Goal: Task Accomplishment & Management: Manage account settings

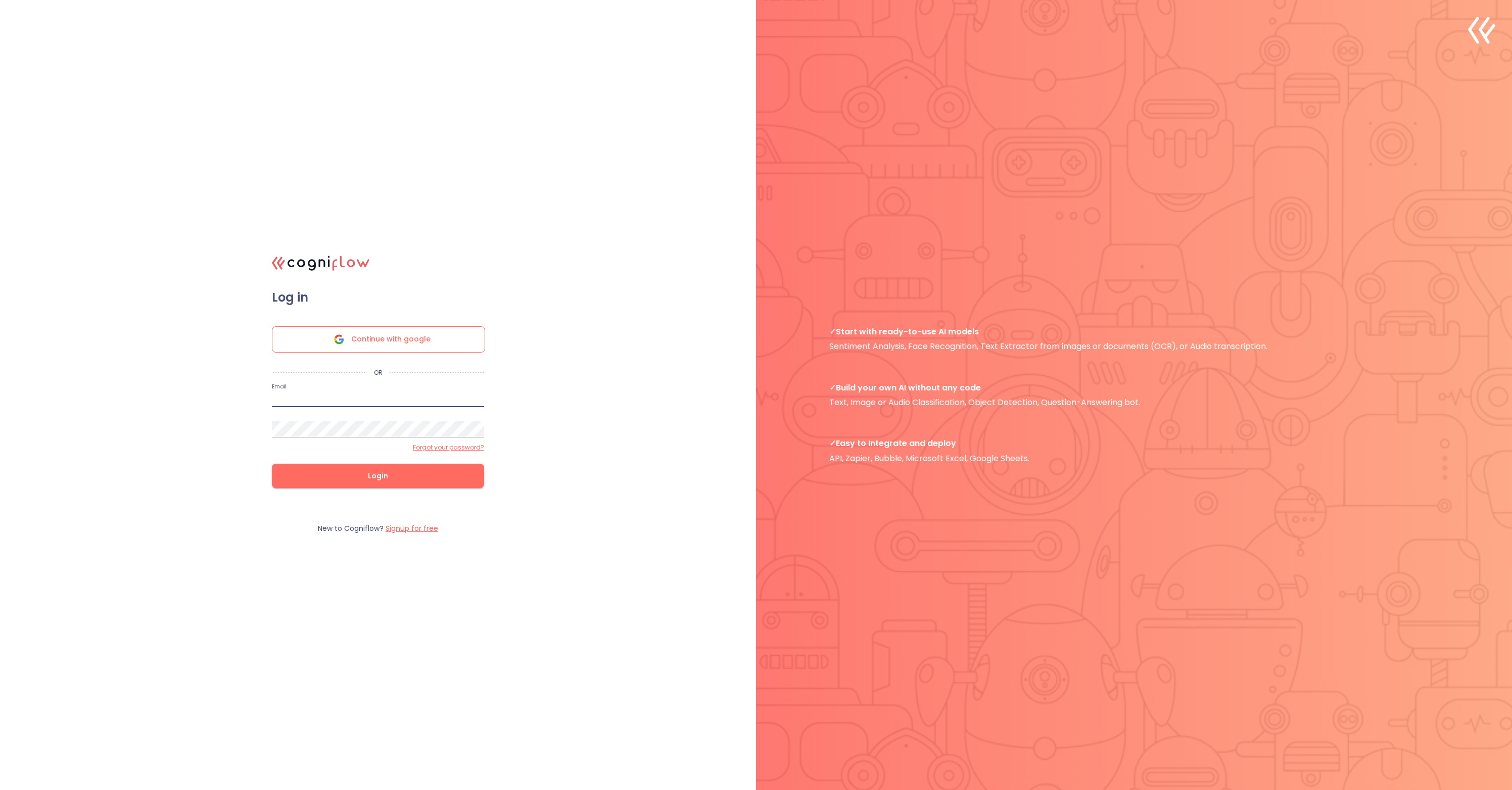
click at [378, 398] on input "email" at bounding box center [378, 398] width 212 height 16
paste input "palawin@gmail.com"
type input "palawin@gmail.com"
click at [272, 464] on button "Login" at bounding box center [378, 476] width 212 height 24
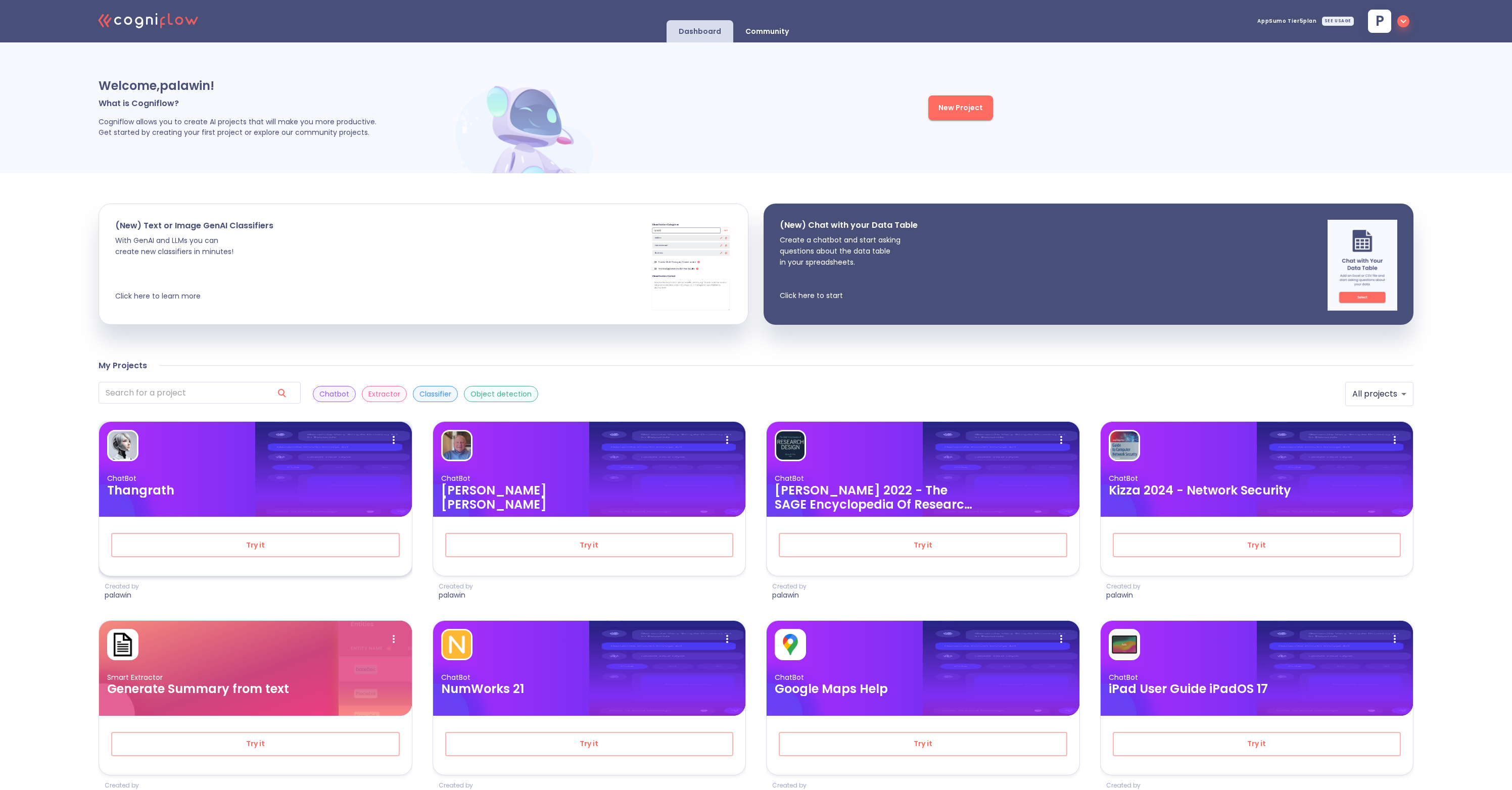
click at [216, 472] on div "ChatBot Thangrath" at bounding box center [256, 469] width 313 height 95
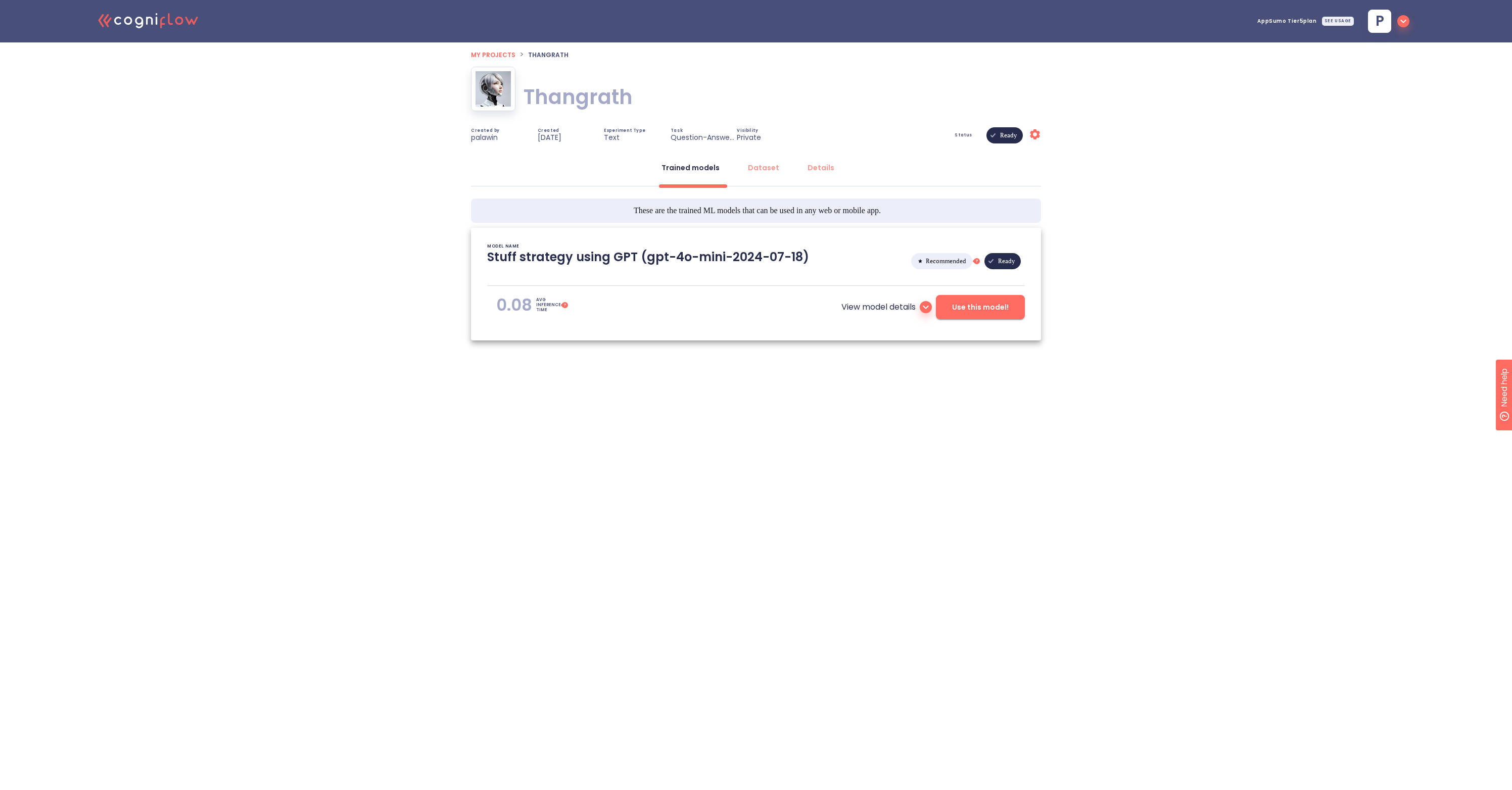
type textarea "[[DATE] 16:45:38]- Starting with download required files from shared storage [[…"
click at [780, 165] on button "Dataset" at bounding box center [764, 168] width 44 height 24
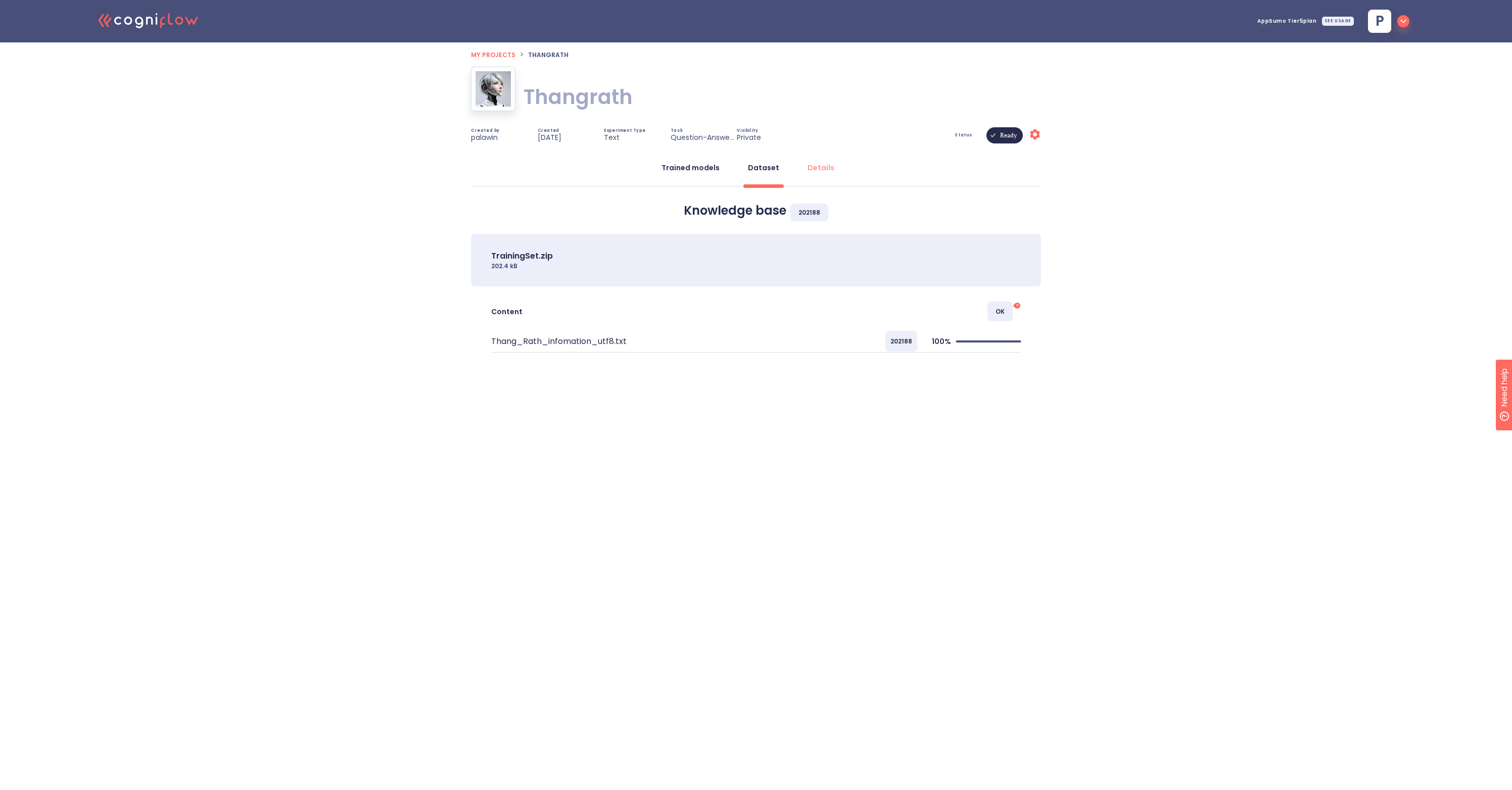
click at [691, 168] on div "Trained models" at bounding box center [690, 167] width 58 height 10
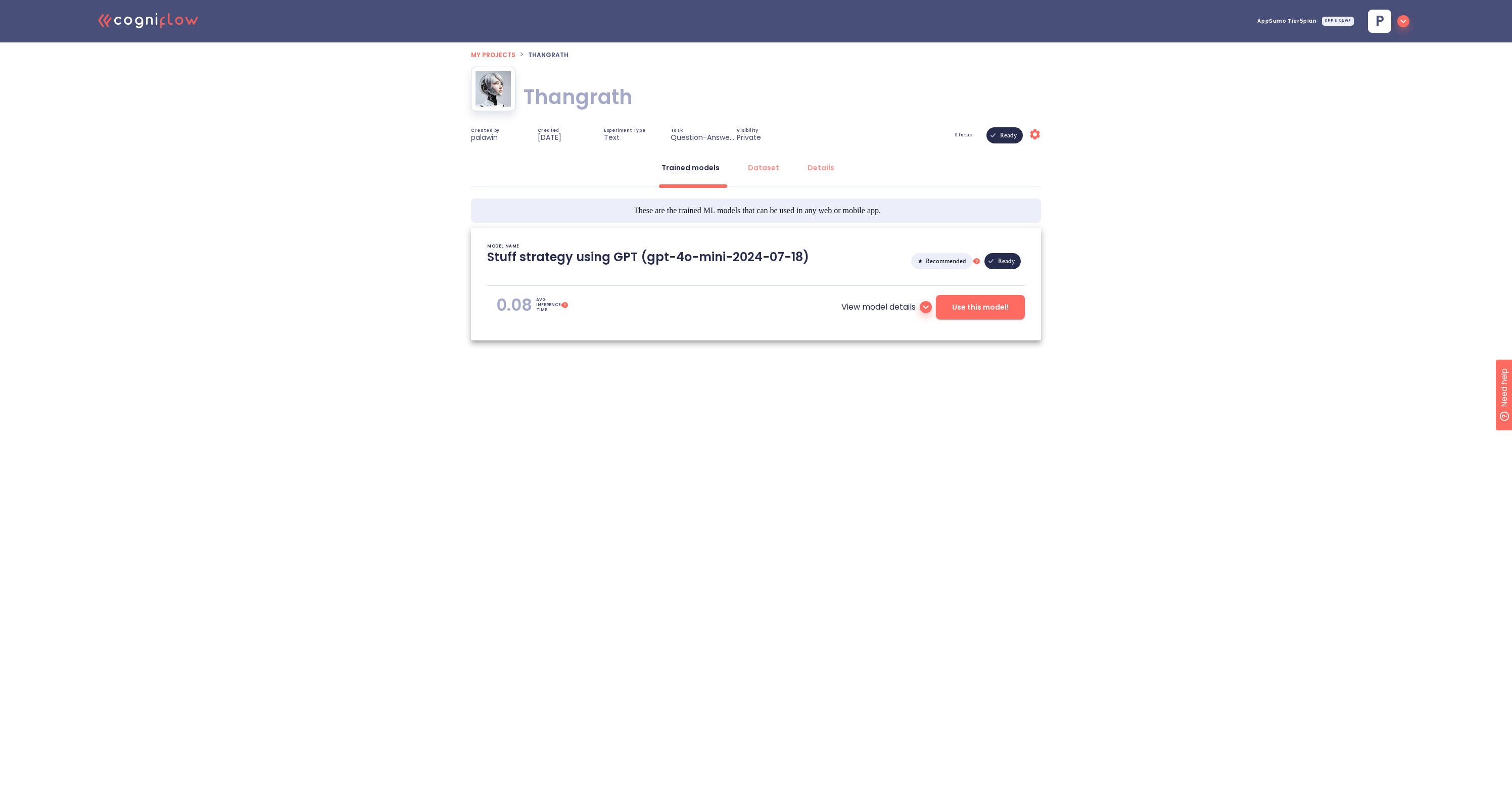
click at [953, 310] on span "Use this model!" at bounding box center [981, 307] width 57 height 13
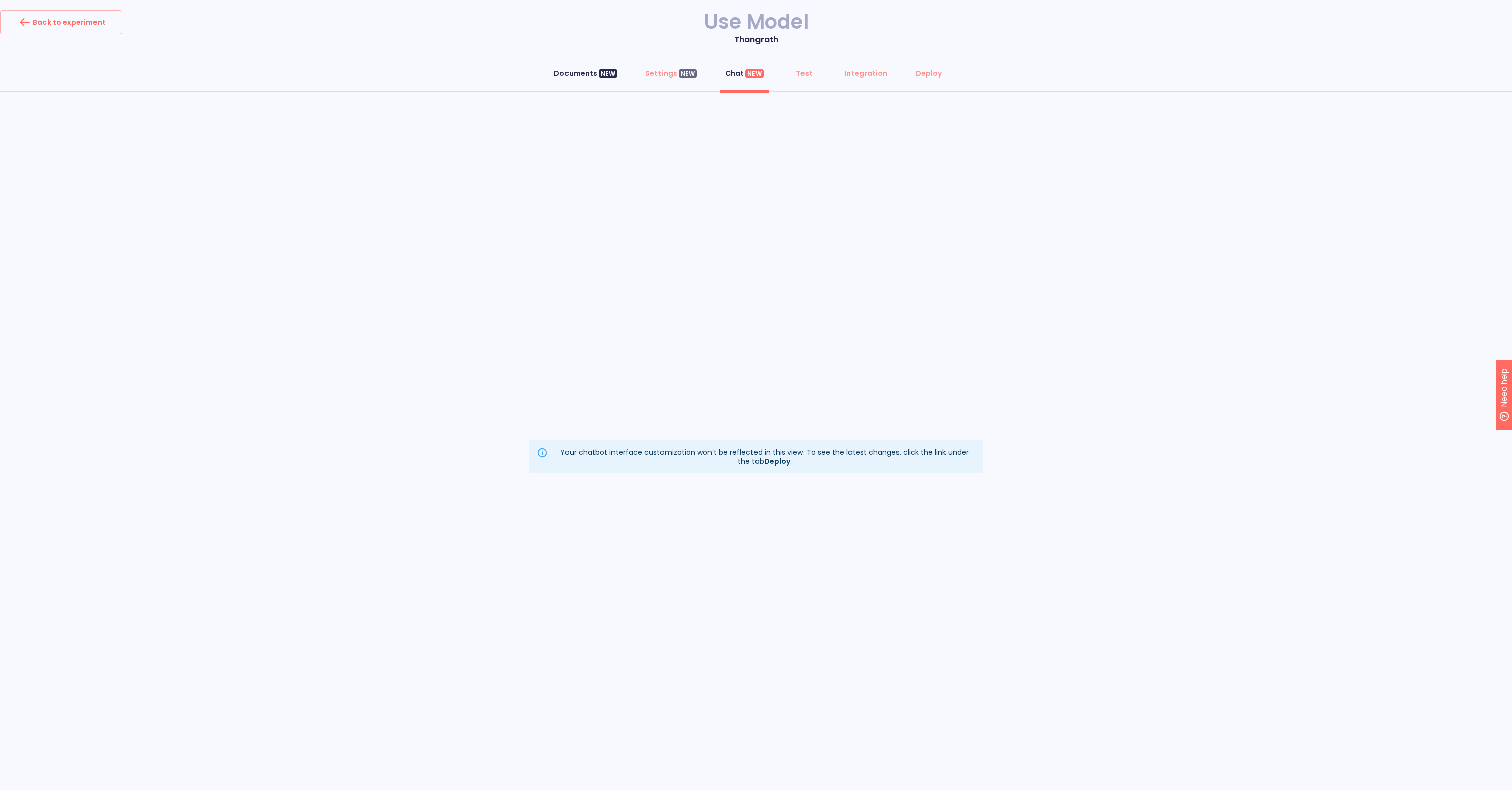
click at [583, 72] on div "Documents NEW" at bounding box center [585, 73] width 63 height 10
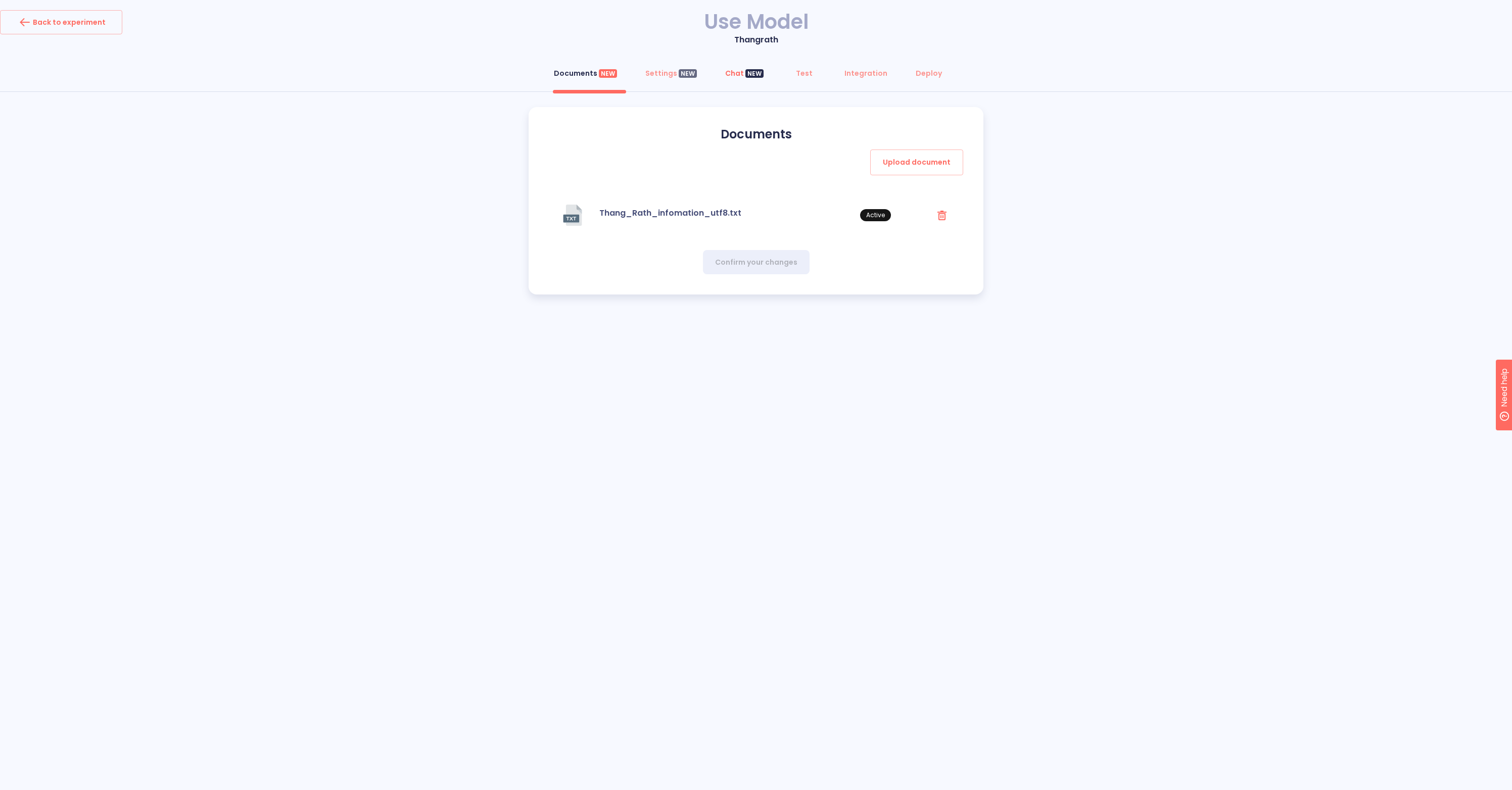
click at [732, 78] on div "Chat NEW" at bounding box center [745, 73] width 38 height 10
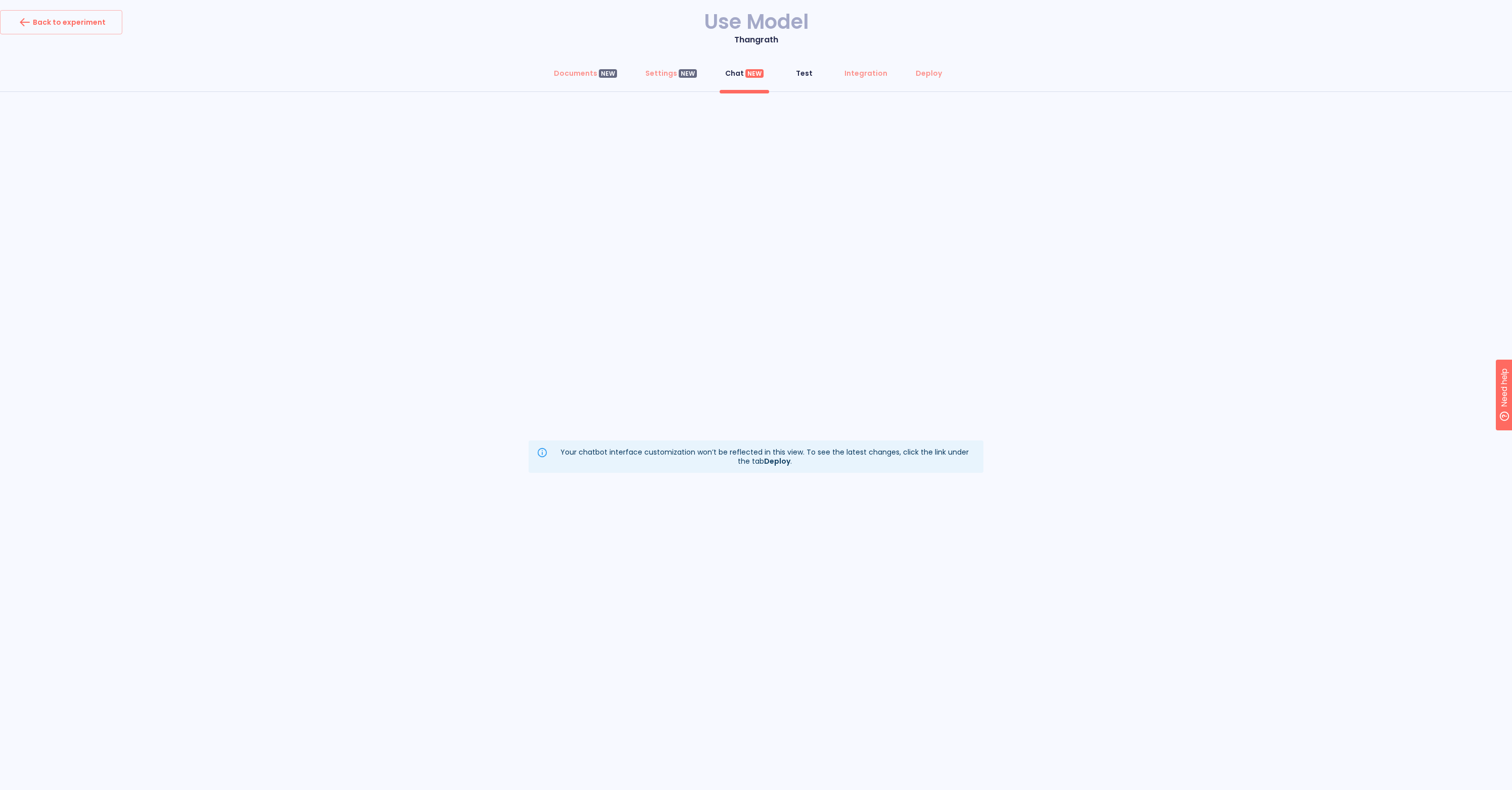
click at [805, 76] on div "Test" at bounding box center [804, 73] width 17 height 10
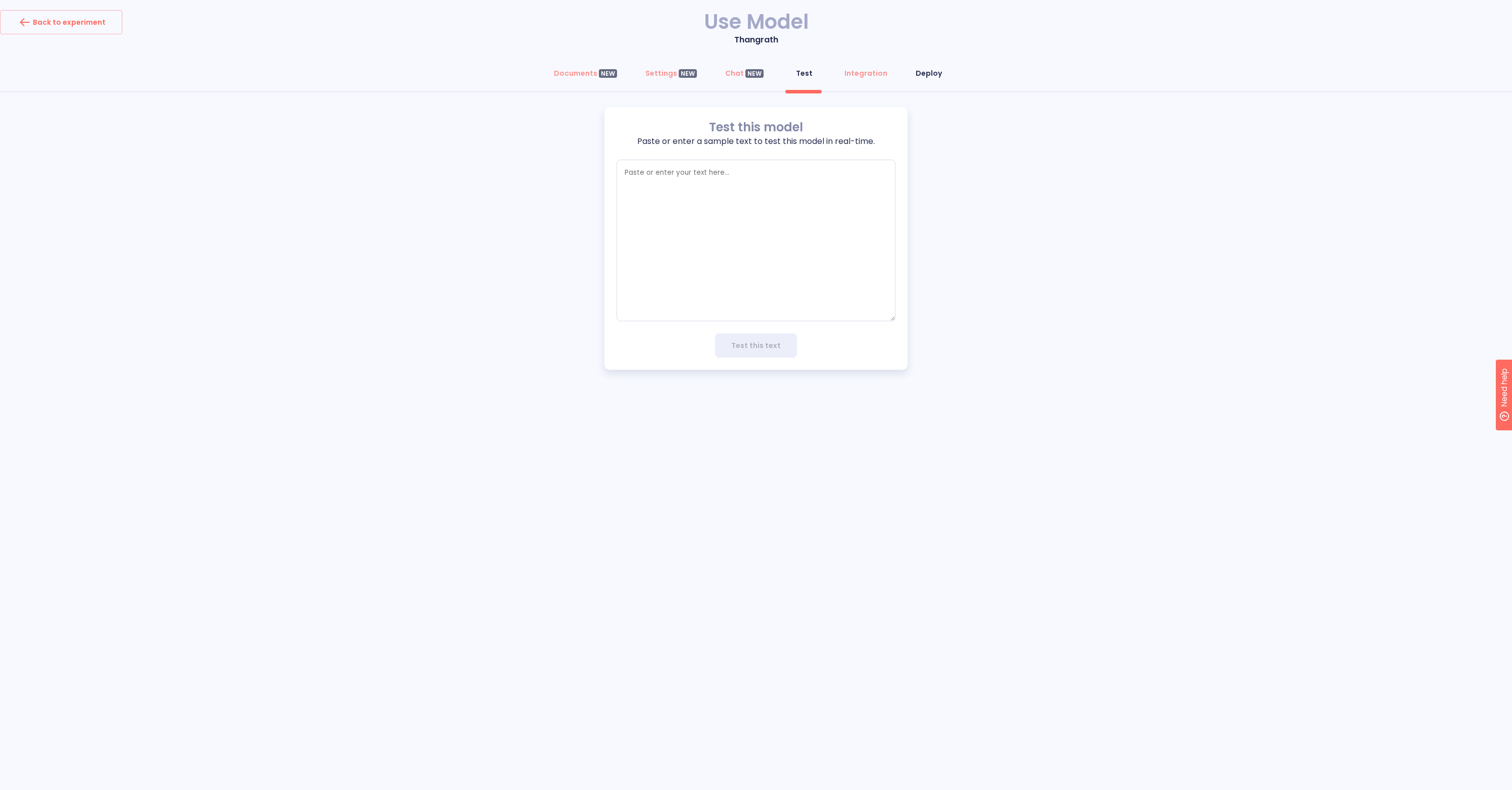
click at [928, 73] on div "Deploy" at bounding box center [929, 73] width 26 height 10
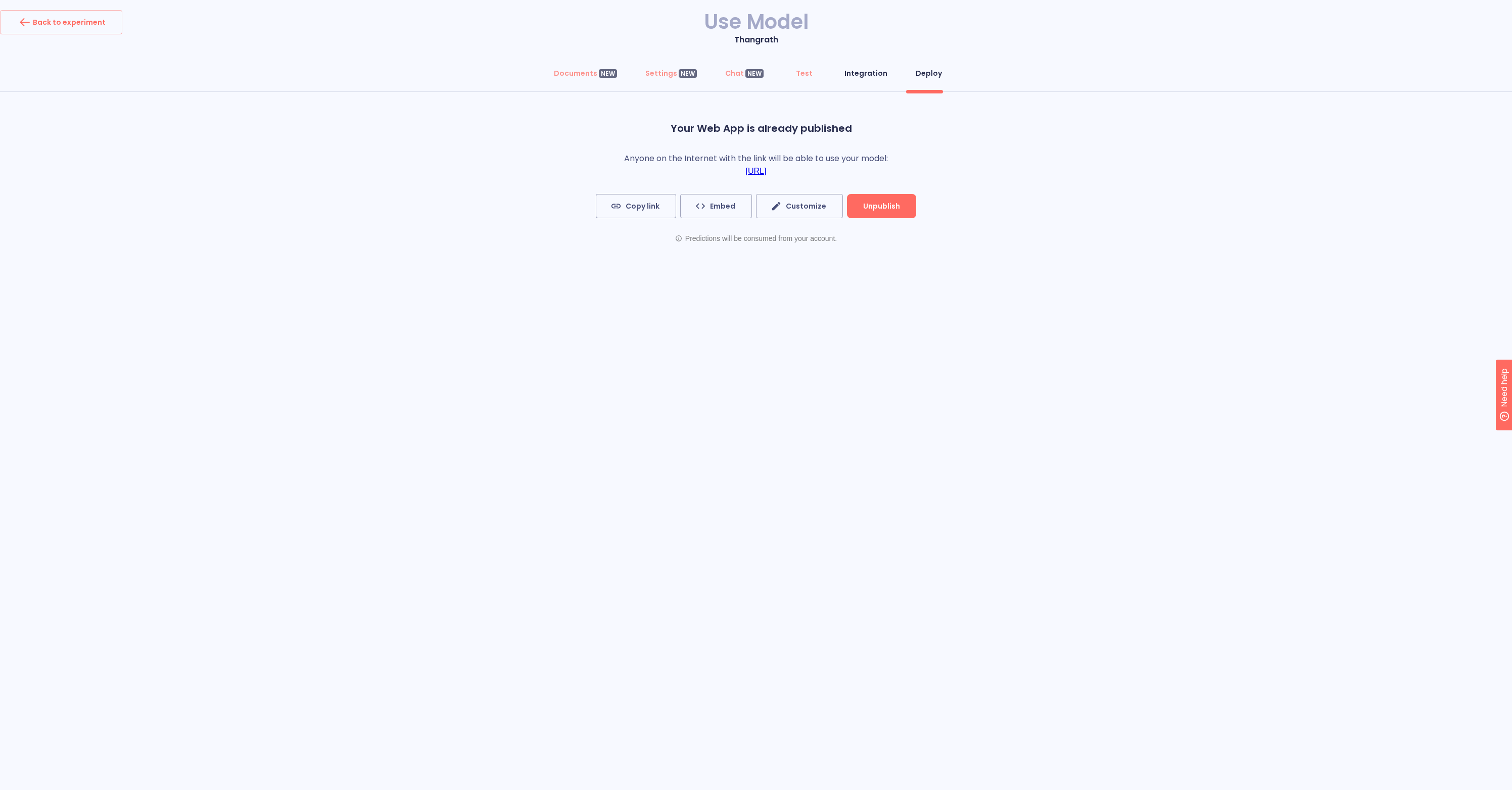
click at [859, 76] on div "Integration" at bounding box center [866, 73] width 43 height 10
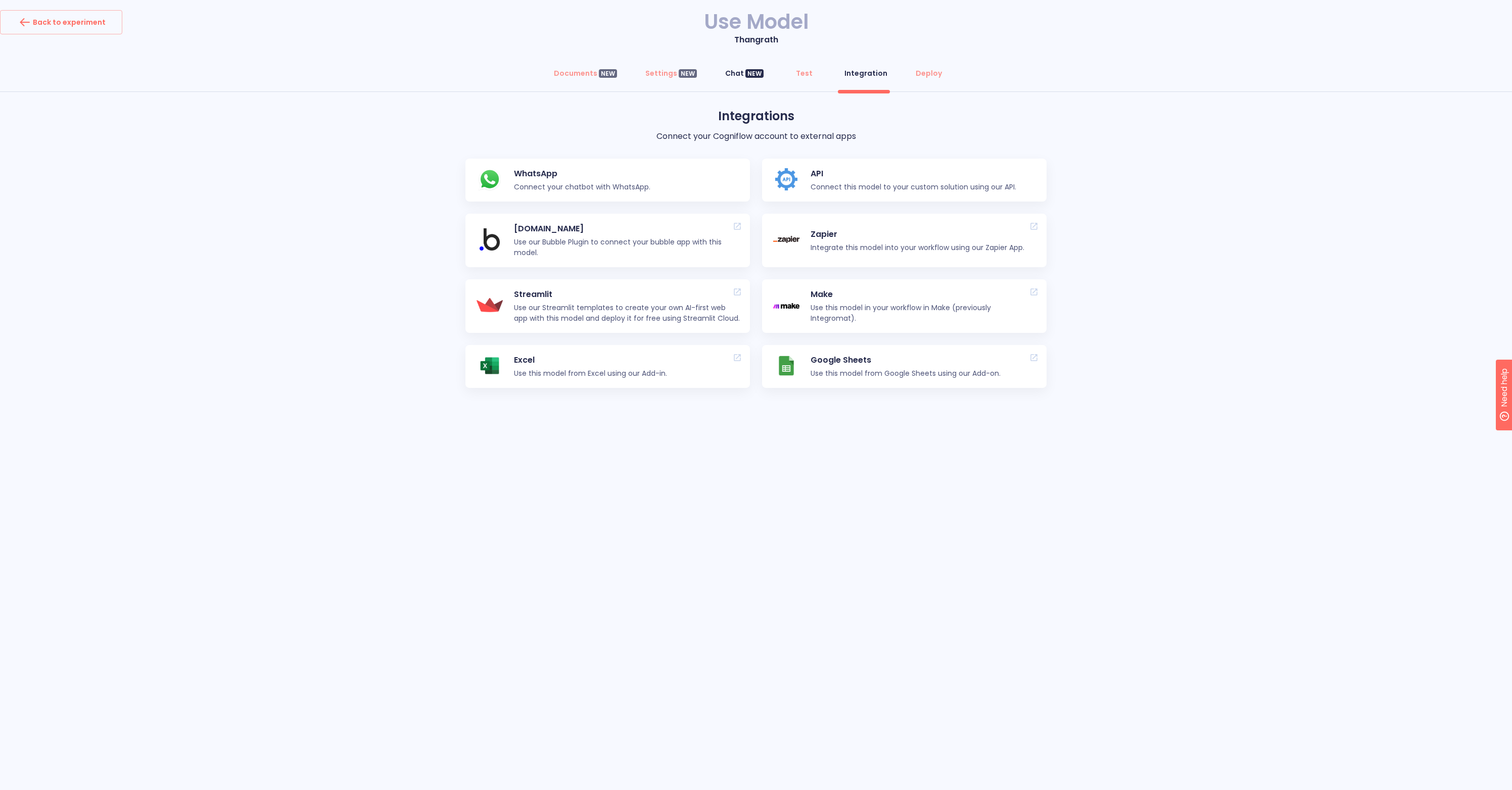
click at [734, 75] on div "Chat NEW" at bounding box center [745, 73] width 38 height 10
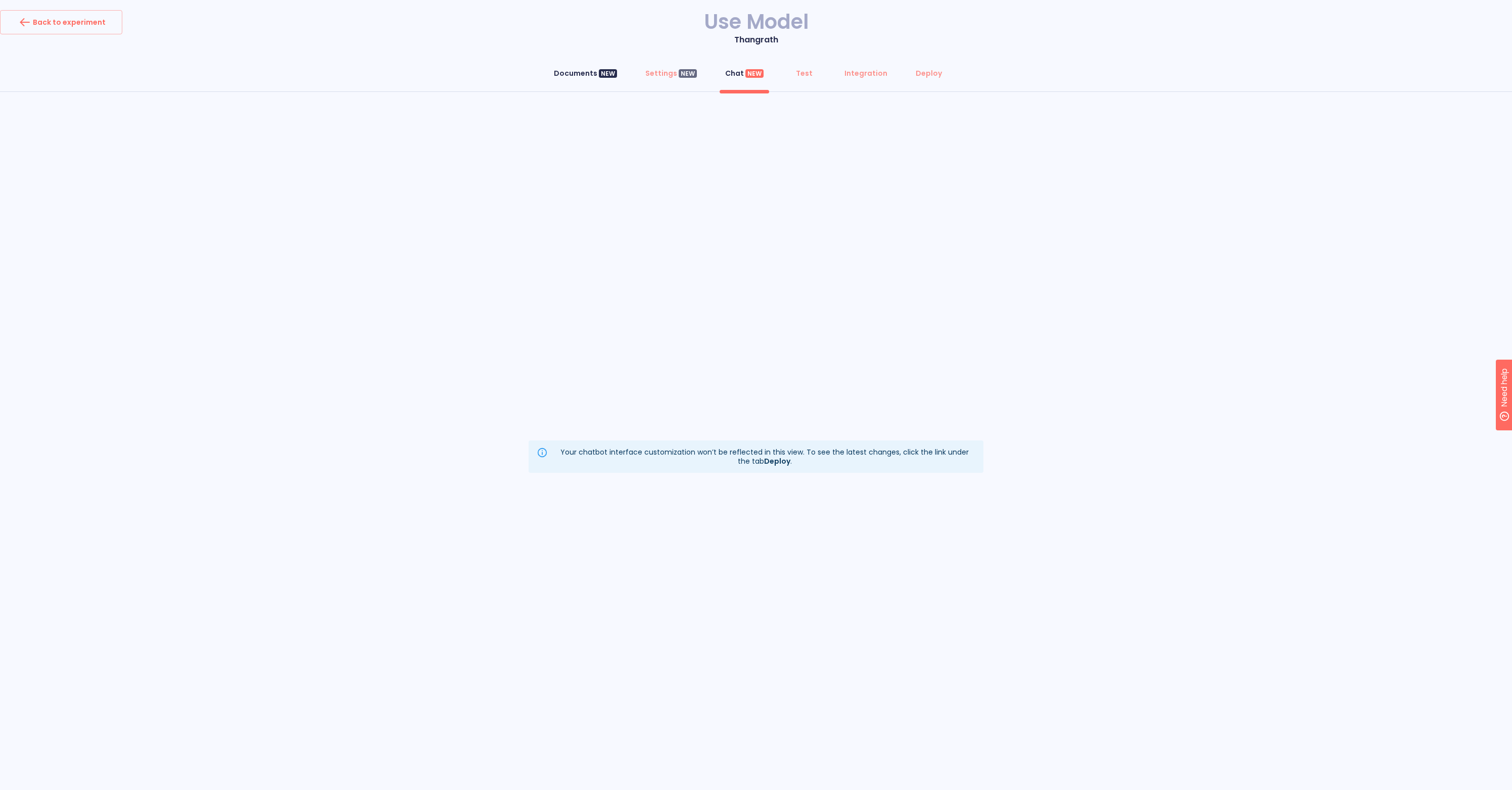
click at [604, 73] on div "NEW" at bounding box center [608, 74] width 18 height 9
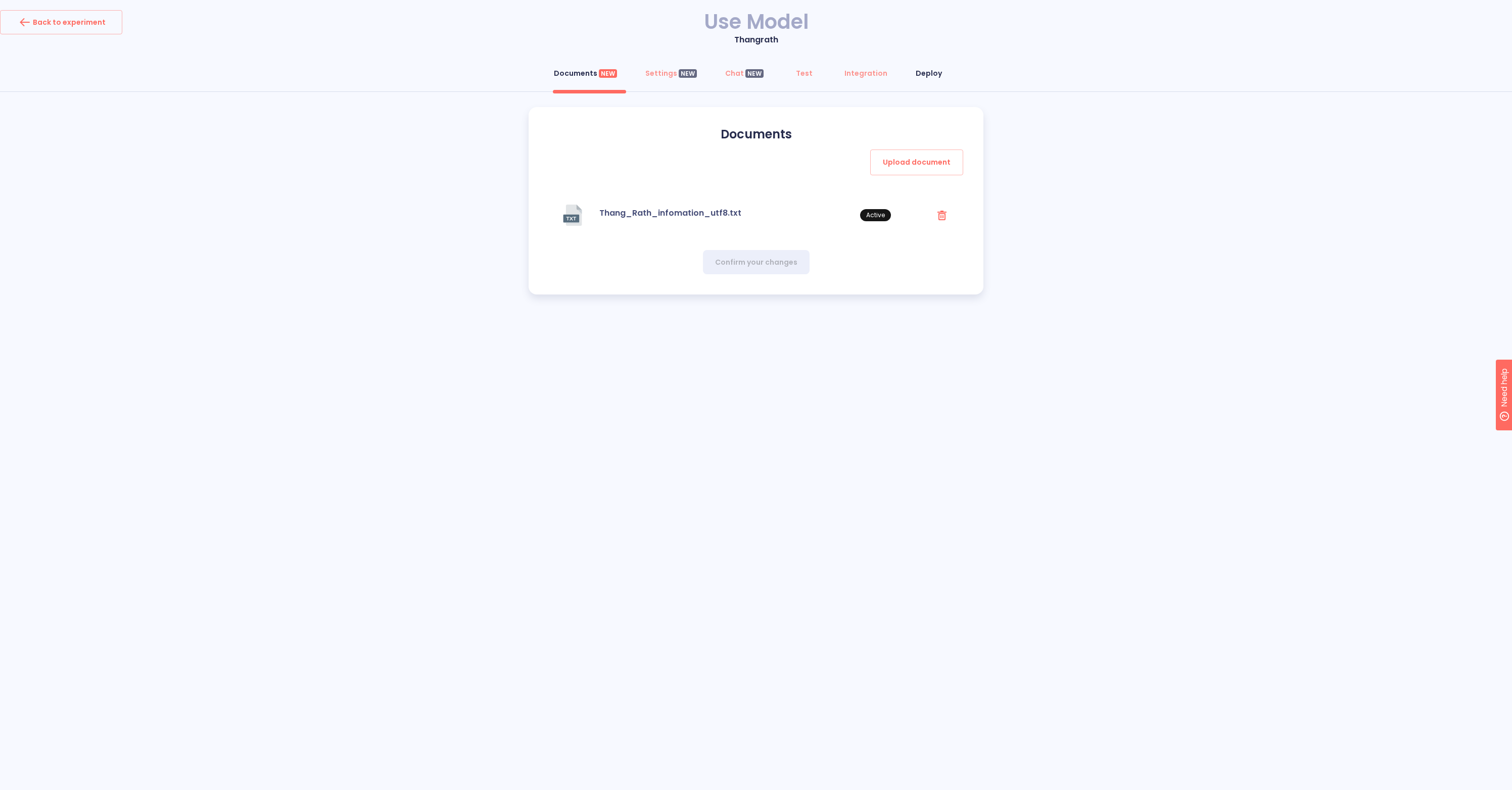
click at [918, 76] on div "Deploy" at bounding box center [929, 73] width 26 height 10
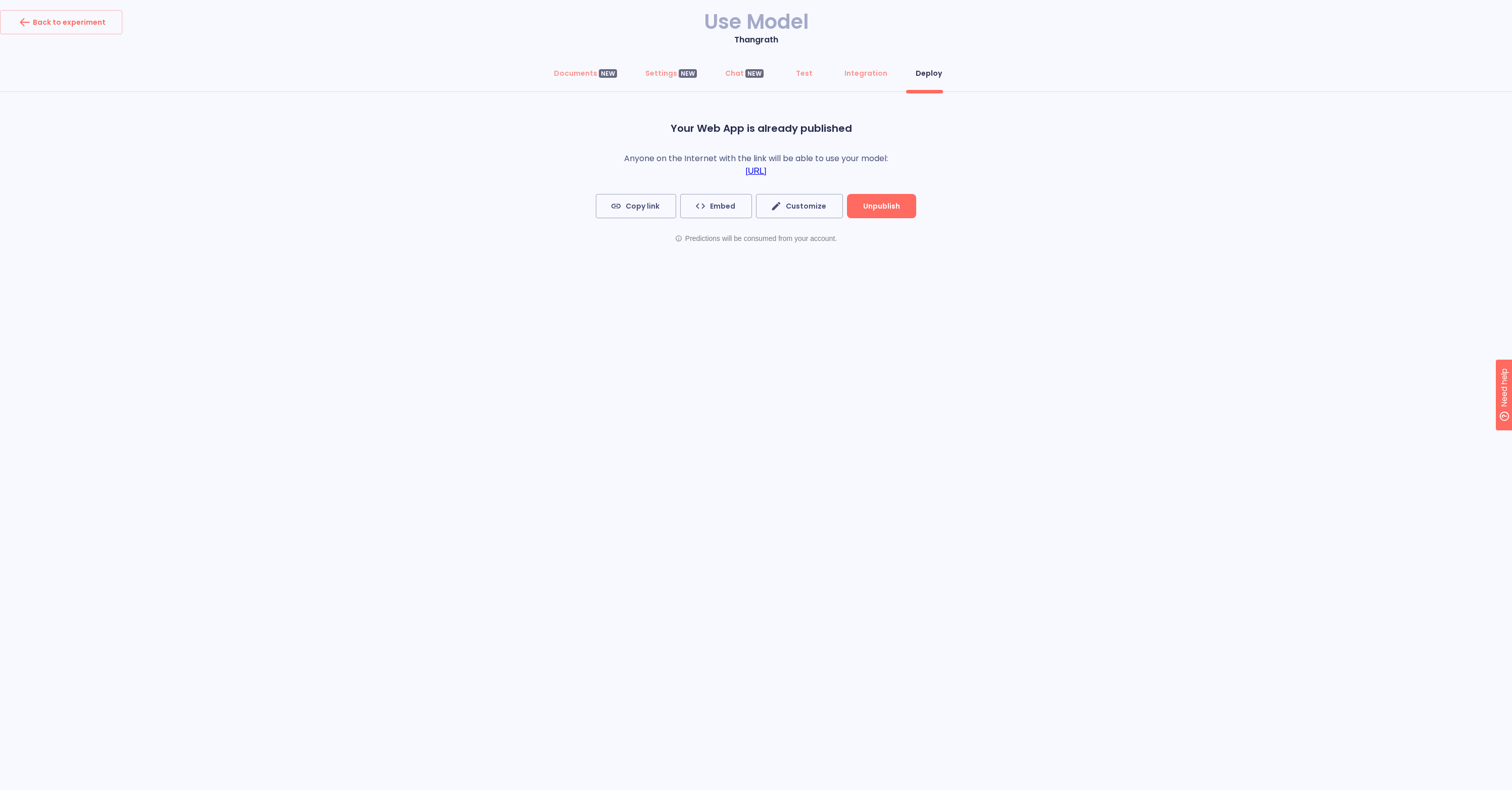
click at [767, 172] on link "https://chat.cogniflow.ai/chat?idApplication=5c62cd4a-dd87-441f-88bb-cc55bb87a1…" at bounding box center [756, 171] width 21 height 9
click at [733, 77] on div "Chat NEW" at bounding box center [745, 73] width 38 height 10
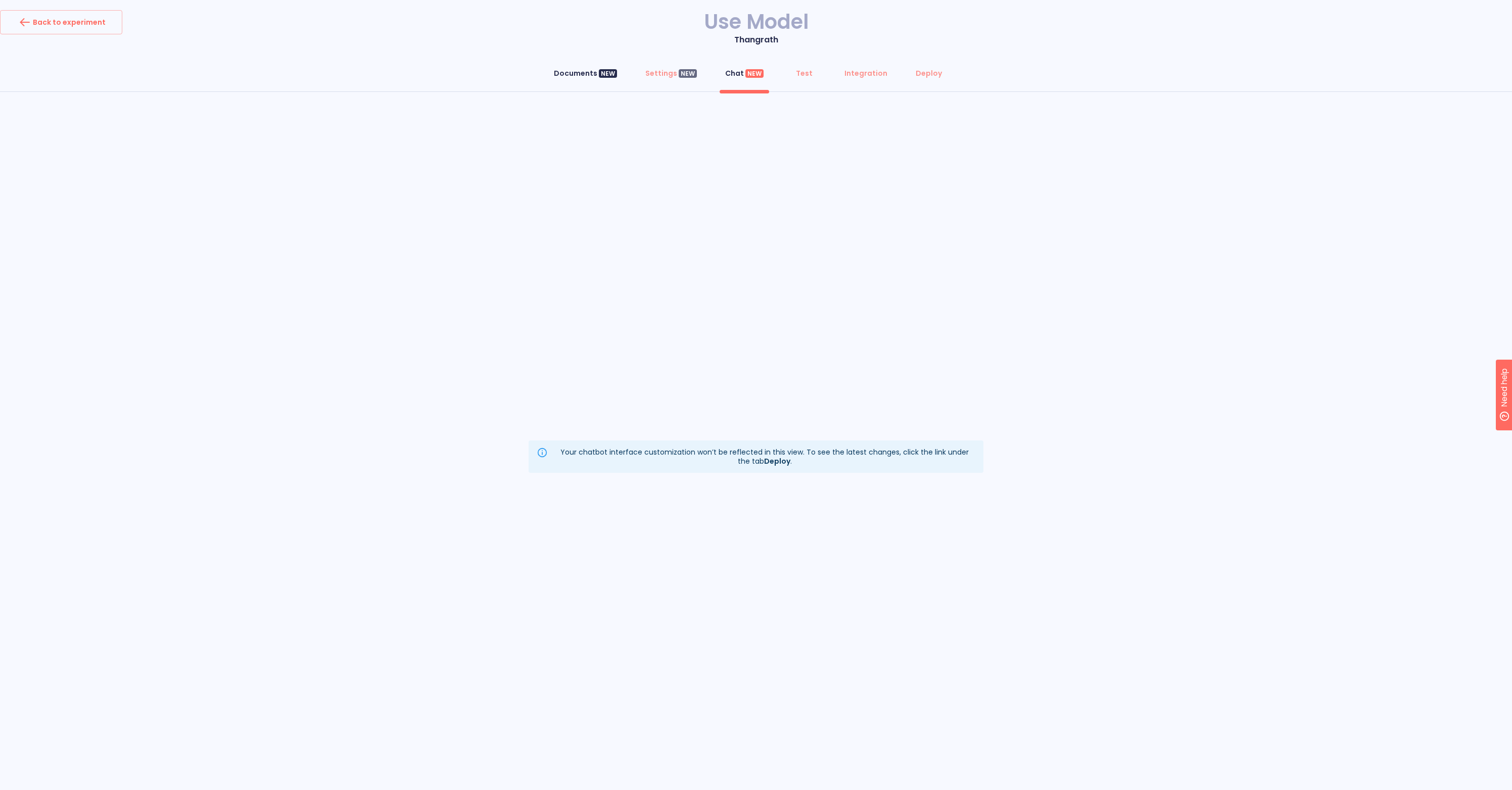
click at [596, 73] on div "Documents NEW" at bounding box center [585, 73] width 63 height 10
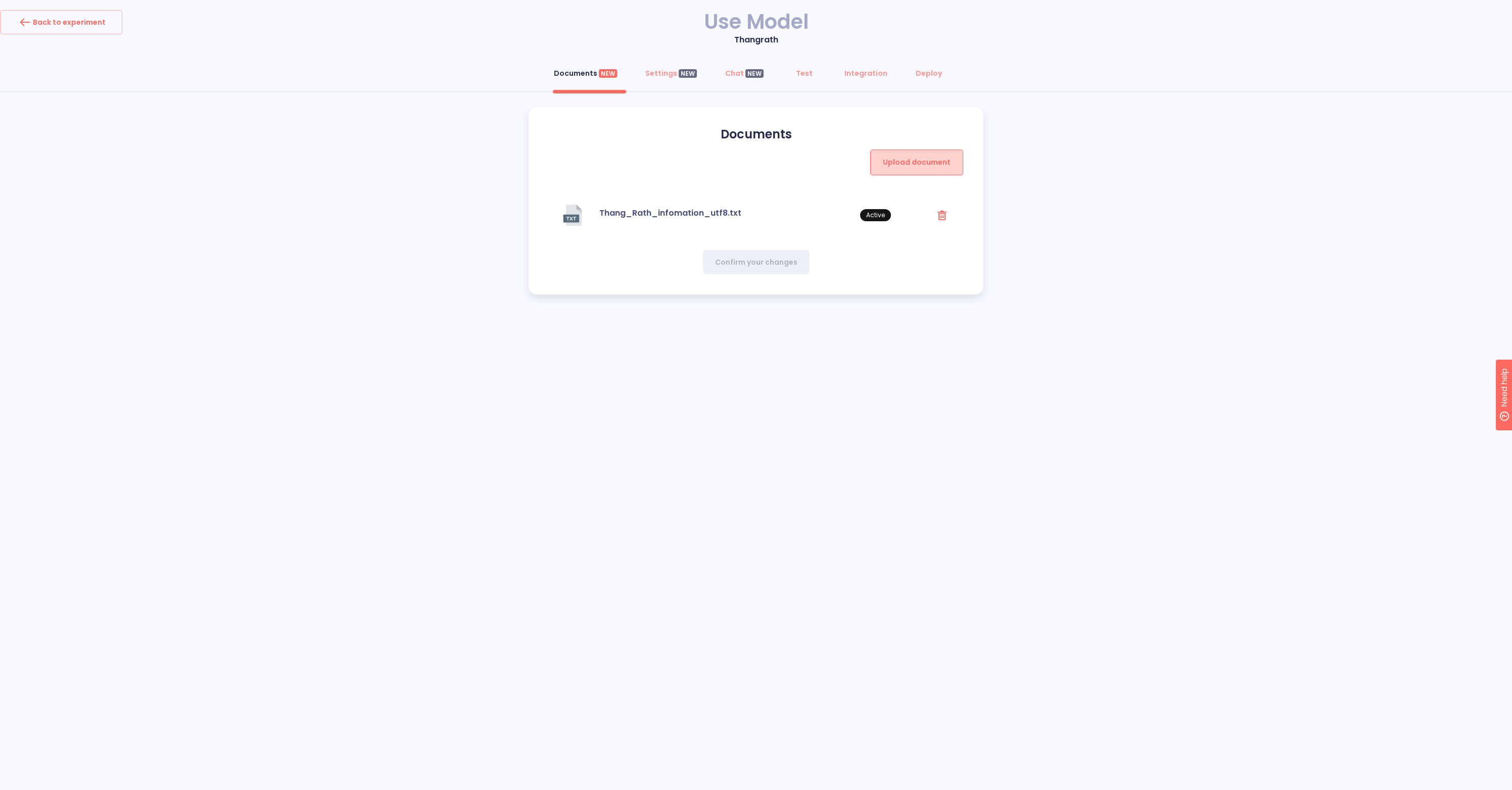
click at [922, 163] on span "Upload document" at bounding box center [916, 163] width 68 height 13
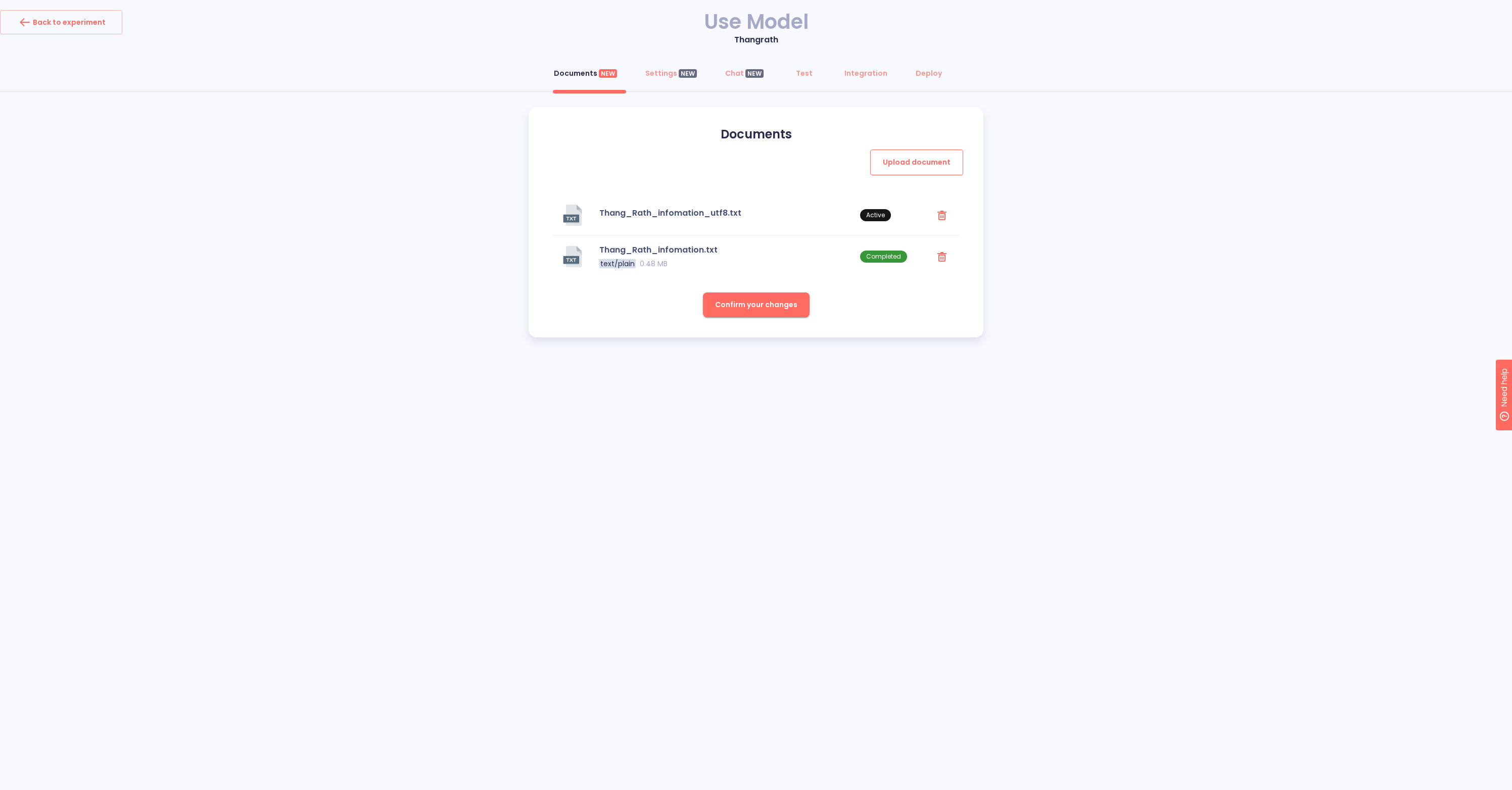
click at [919, 161] on span "Upload document" at bounding box center [916, 163] width 68 height 13
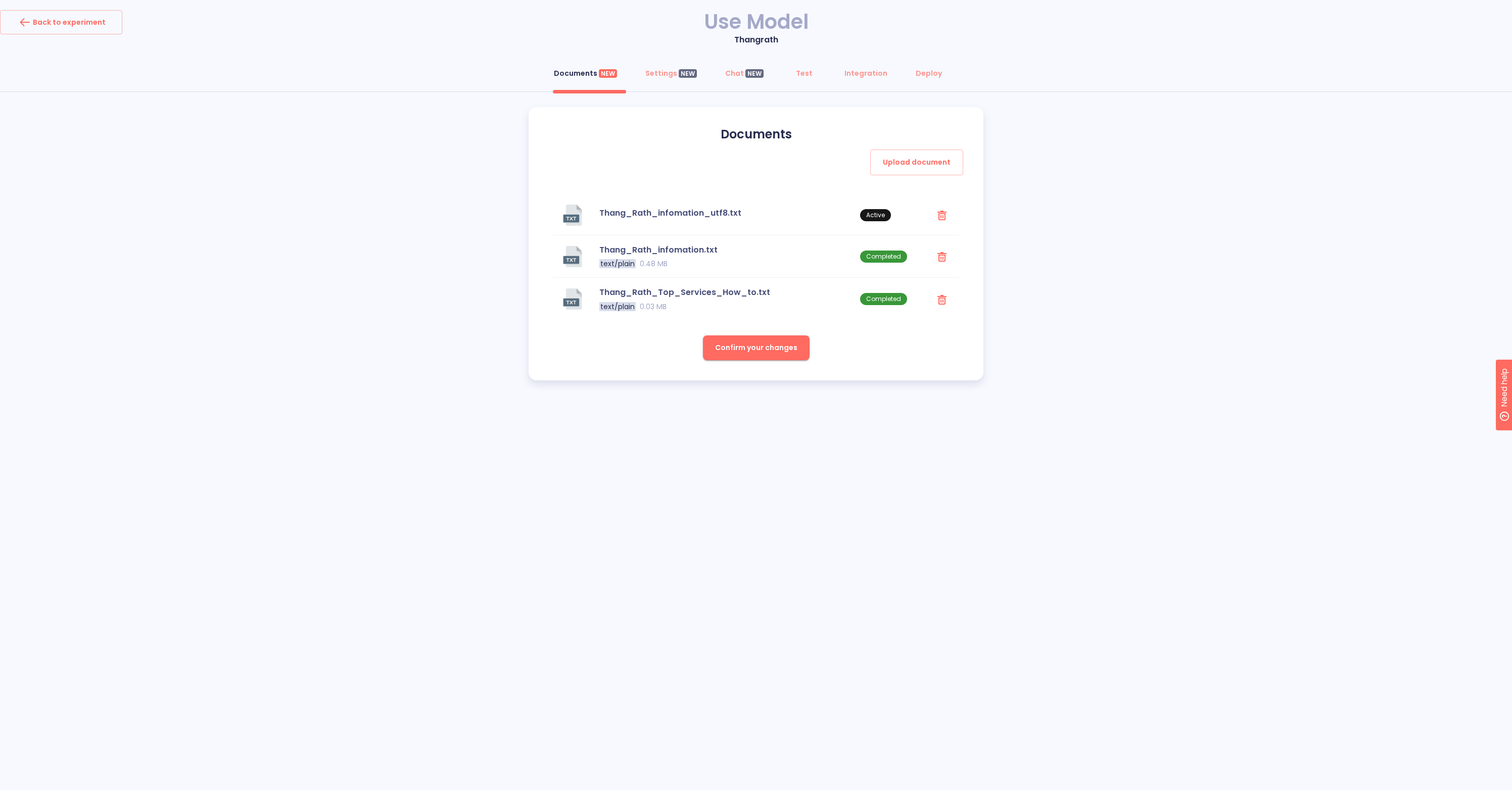
click at [944, 218] on icon at bounding box center [942, 215] width 16 height 17
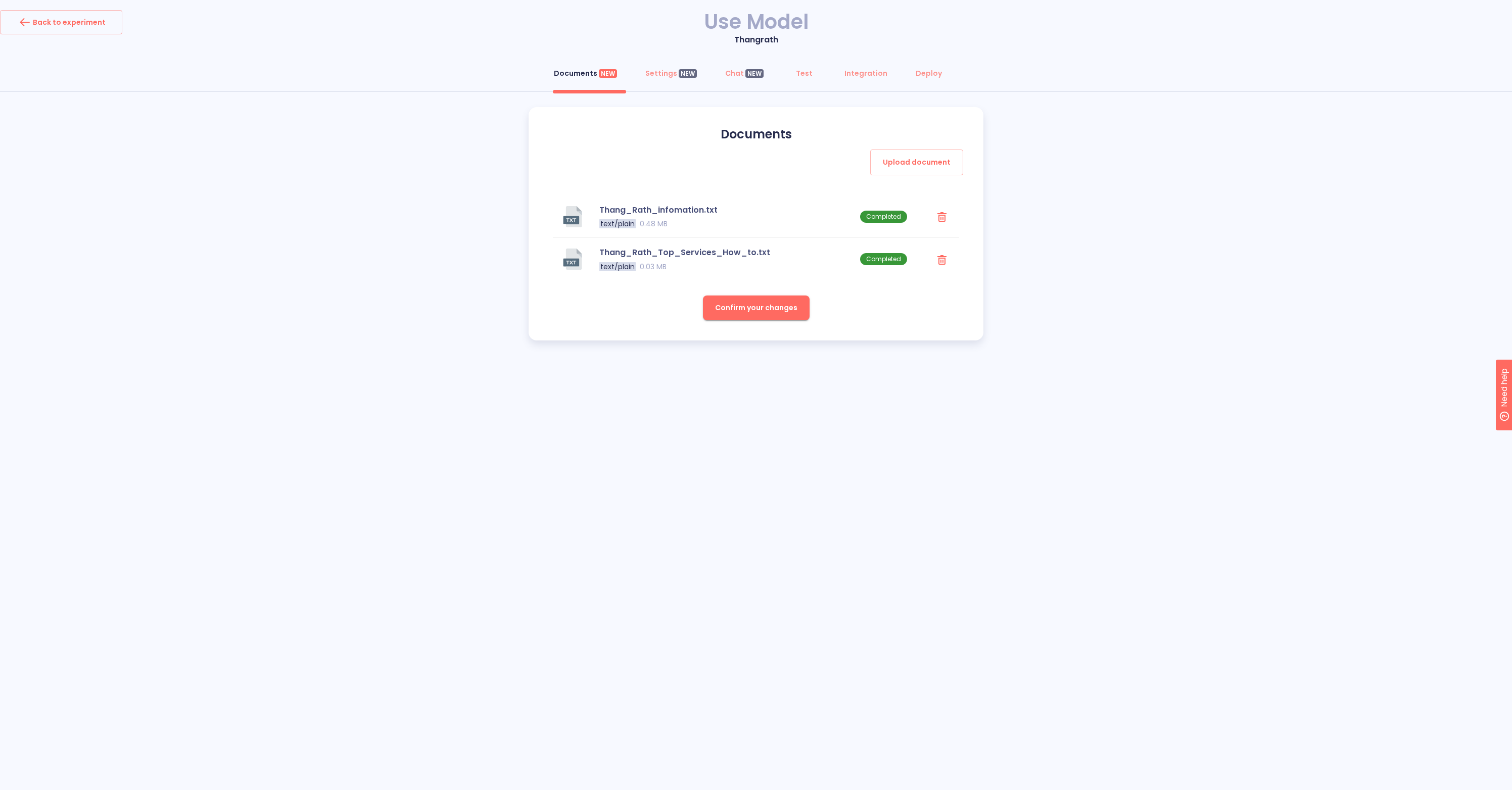
click at [793, 316] on button "Confirm your changes" at bounding box center [757, 308] width 107 height 24
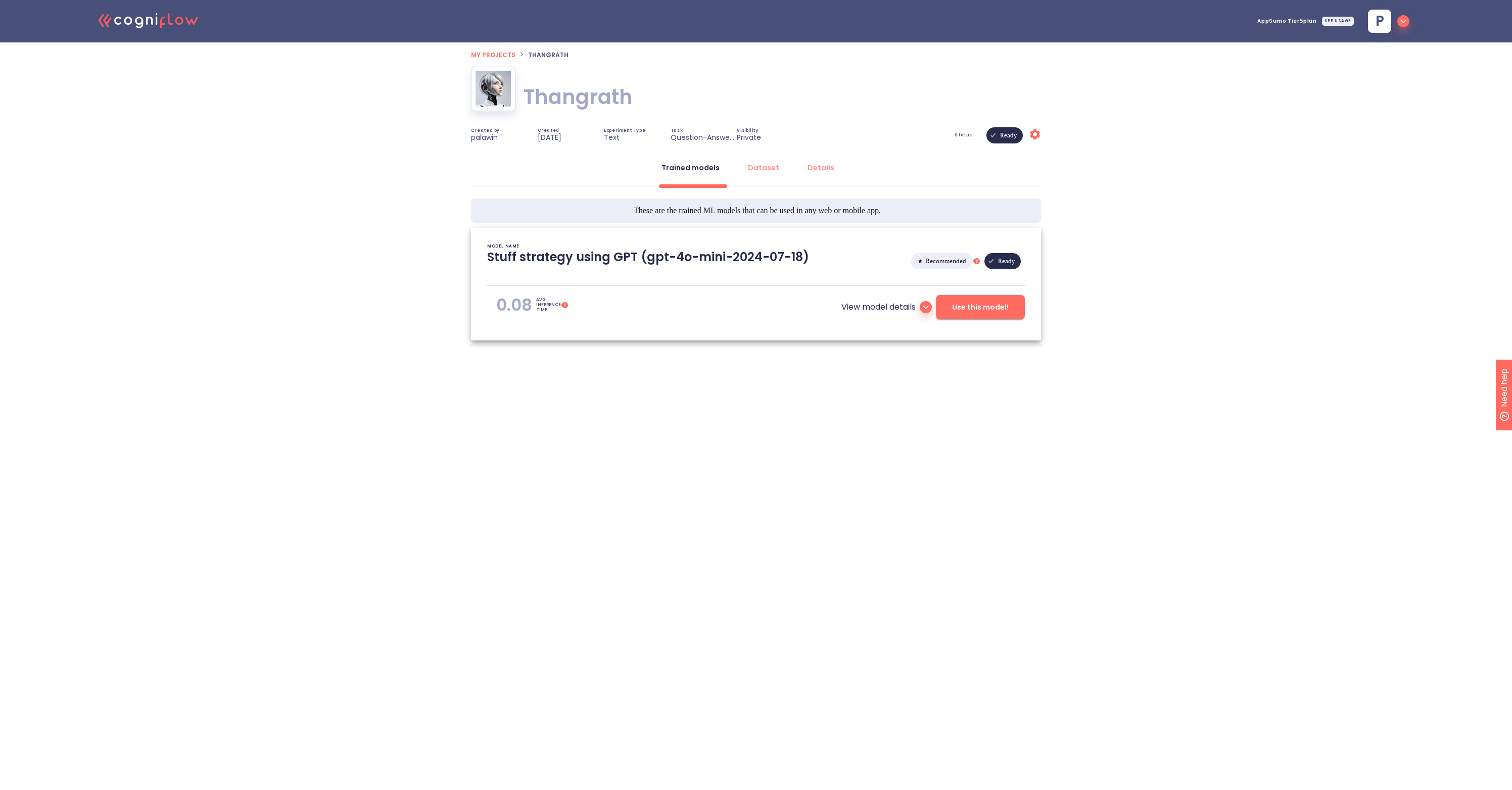
type textarea "[[DATE] 16:45:38]- Starting with download required files from shared storage [[…"
click at [970, 313] on span "Use this model!" at bounding box center [981, 307] width 57 height 13
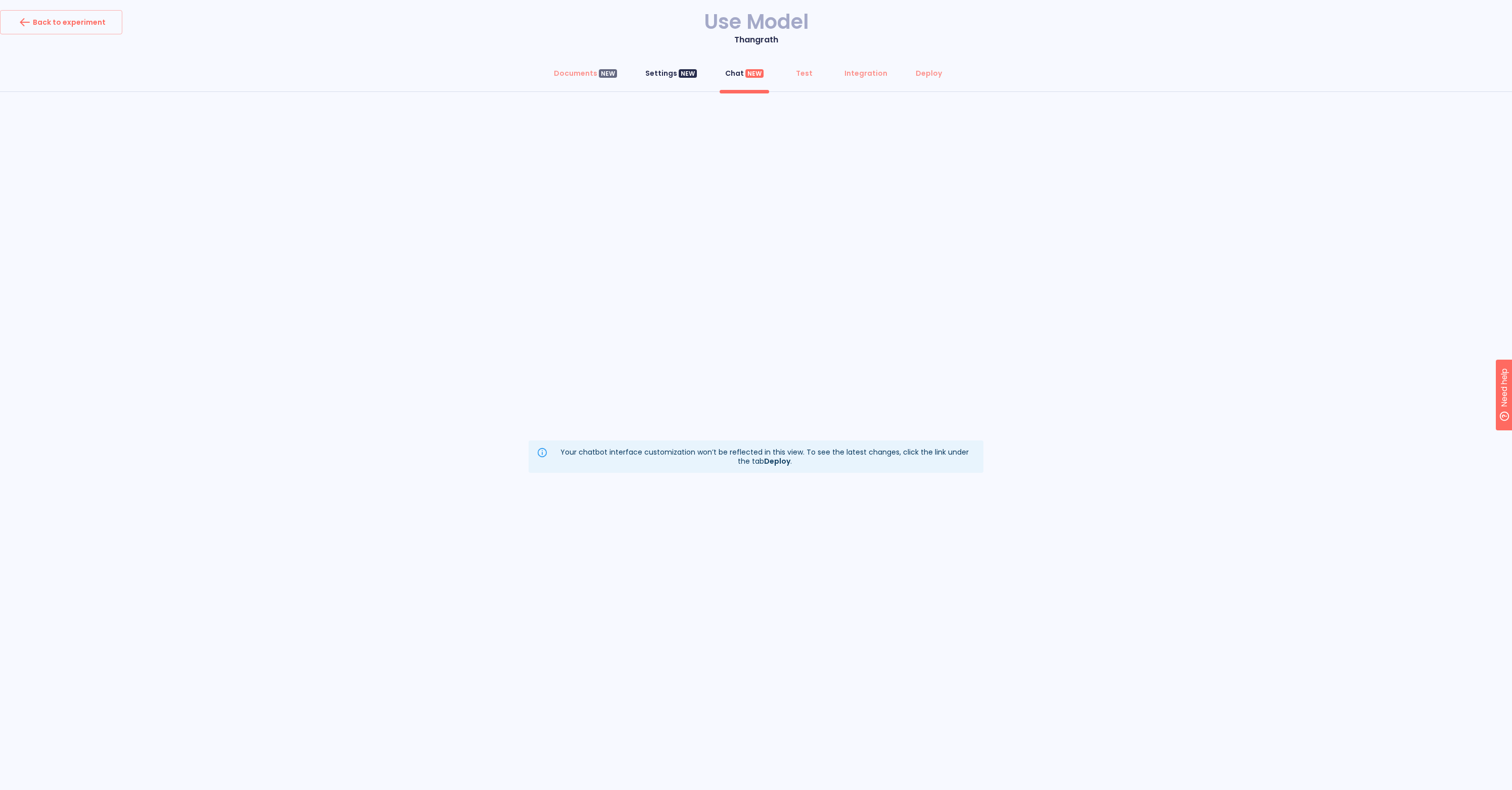
click at [670, 74] on div "Settings NEW" at bounding box center [671, 73] width 52 height 10
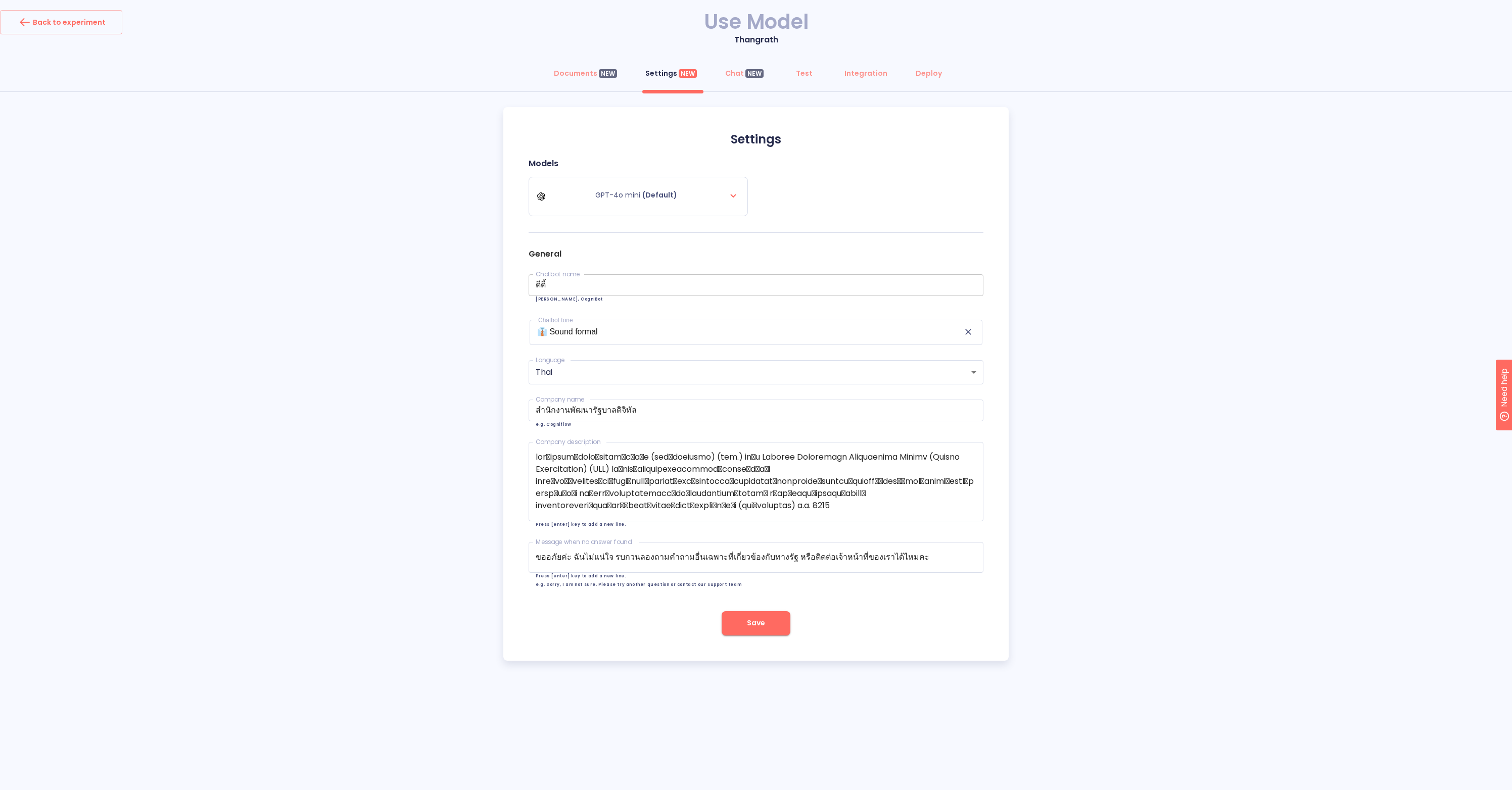
click at [557, 285] on input "ดีดี้" at bounding box center [756, 285] width 455 height 21
type input "ดีเด่น"
click at [569, 559] on textarea "ขออภัยค่ะ ฉันไม่แน่ใจ รบกวนลองถามคำถามอื่นเฉพาะที่เกี่ยวข้องกับทางรัฐ หรือติดต่…" at bounding box center [756, 557] width 441 height 12
click at [586, 557] on textarea "ขออภัยครับ ฉันไม่แน่ใจ รบกวนลองถามคำถามอื่นเฉพาะที่เกี่ยวข้องกับทางรัฐ หรือติดต…" at bounding box center [756, 557] width 441 height 12
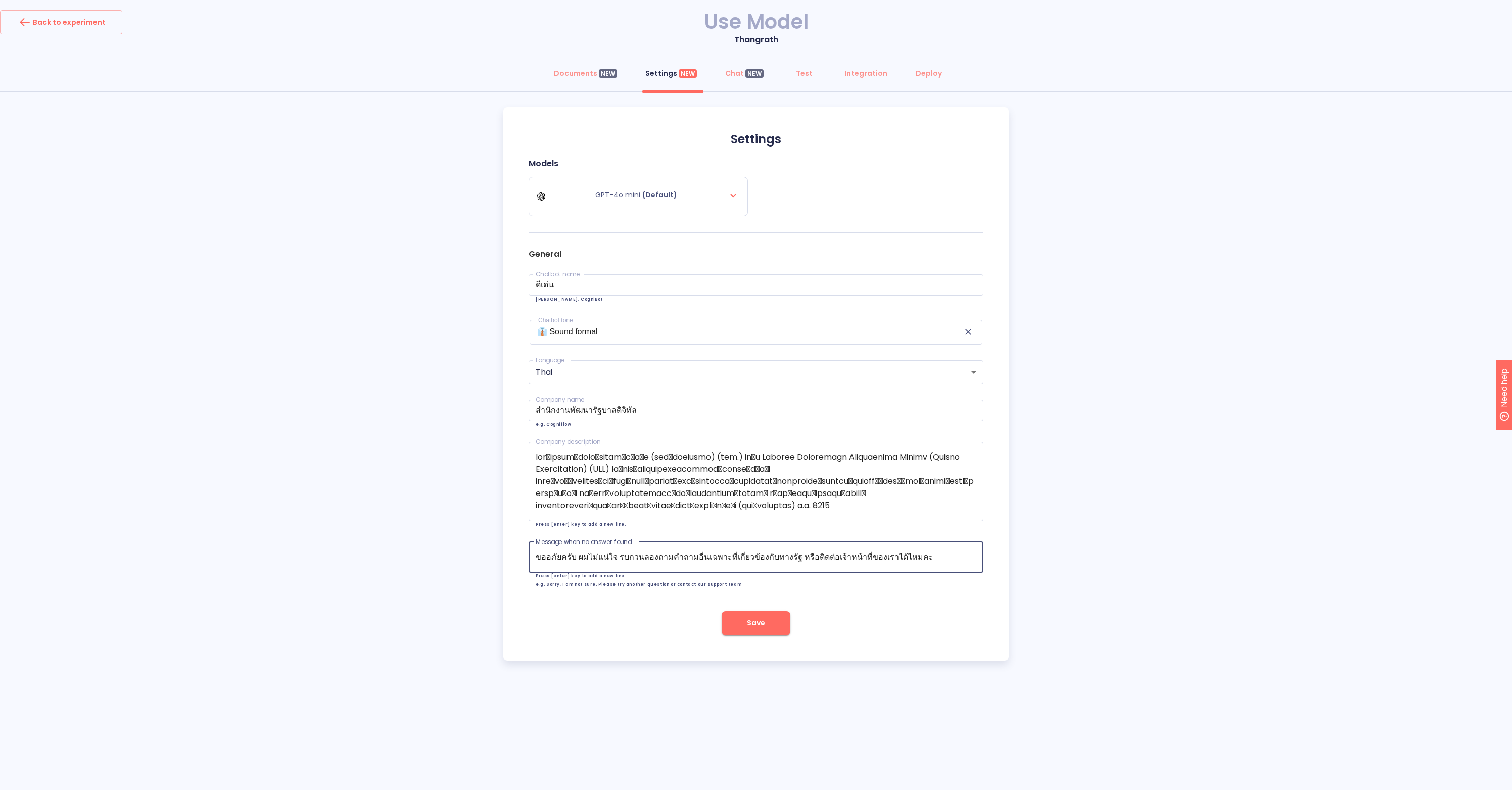
click at [906, 557] on textarea "ขออภัยครับ ผมไม่แน่ใจ รบกวนลองถามคำถามอื่นเฉพาะที่เกี่ยวข้องกับทางรัฐ หรือติดต่…" at bounding box center [756, 557] width 441 height 12
click at [765, 558] on textarea "ขออภัยครับ ผมไม่แน่ใจ รบกวนลองถามคำถามอื่นเฉพาะที่เกี่ยวข้องกับทางรัฐ หรือติดต่…" at bounding box center [756, 557] width 441 height 12
drag, startPoint x: 806, startPoint y: 558, endPoint x: 765, endPoint y: 556, distance: 41.0
click at [765, 556] on textarea "ขออภัยครับ ผมไม่แน่ใจ รบกวนลองถามคำถามอื่นเฉพาะที่เกี่ยวข้องกับแอปพลิเคชั่นทางร…" at bounding box center [756, 557] width 441 height 12
click at [841, 562] on textarea "ขออภัยครับ ผมไม่แน่ใจ รบกวนลองถามคำถามอื่นเฉพาะที่เกี่ยวข้องกับแอปพลิเคชั่นทางร…" at bounding box center [756, 557] width 441 height 12
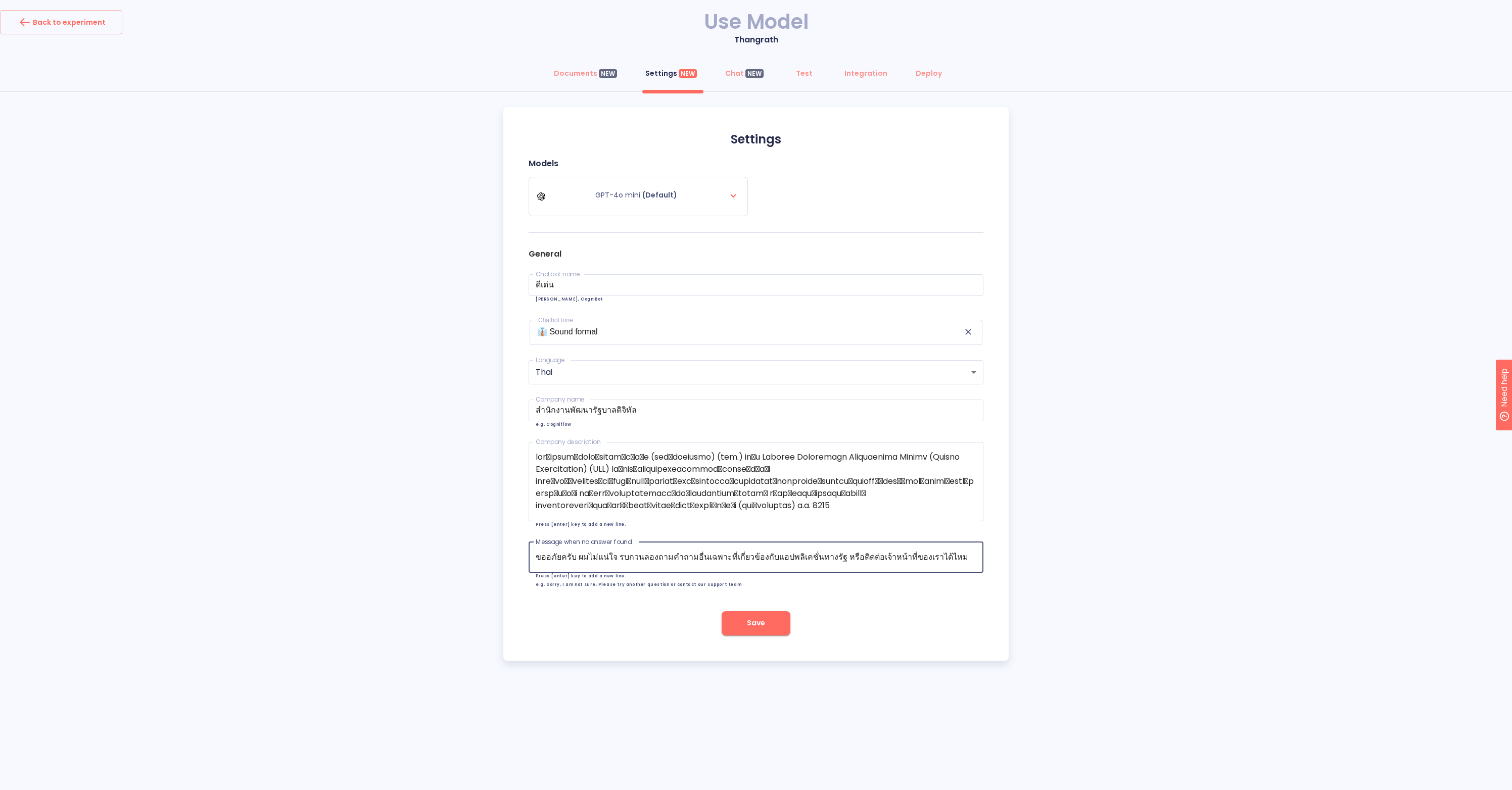
click at [803, 557] on textarea "ขออภัยครับ ผมไม่แน่ใจ รบกวนลองถามคำถามอื่นเฉพาะที่เกี่ยวข้องกับแอปพลิเคชั่นทางร…" at bounding box center [756, 557] width 441 height 12
drag, startPoint x: 764, startPoint y: 559, endPoint x: 829, endPoint y: 557, distance: 65.0
click at [829, 557] on textarea "ขออภัยครับ ผมไม่แน่ใจ รบกวนลองถามคำถามอื่นเฉพาะที่เกี่ยวข้องกับแอปพลิเคชันทางรั…" at bounding box center [756, 557] width 441 height 12
click at [835, 563] on textarea "ขออภัยครับ ผมไม่แน่ใจ รบกวนลองถามคำถามอื่นเฉพาะที่เกี่ยวข้องกับแอปพลิเคชันทางรั…" at bounding box center [756, 557] width 441 height 12
drag, startPoint x: 828, startPoint y: 557, endPoint x: 763, endPoint y: 556, distance: 65.0
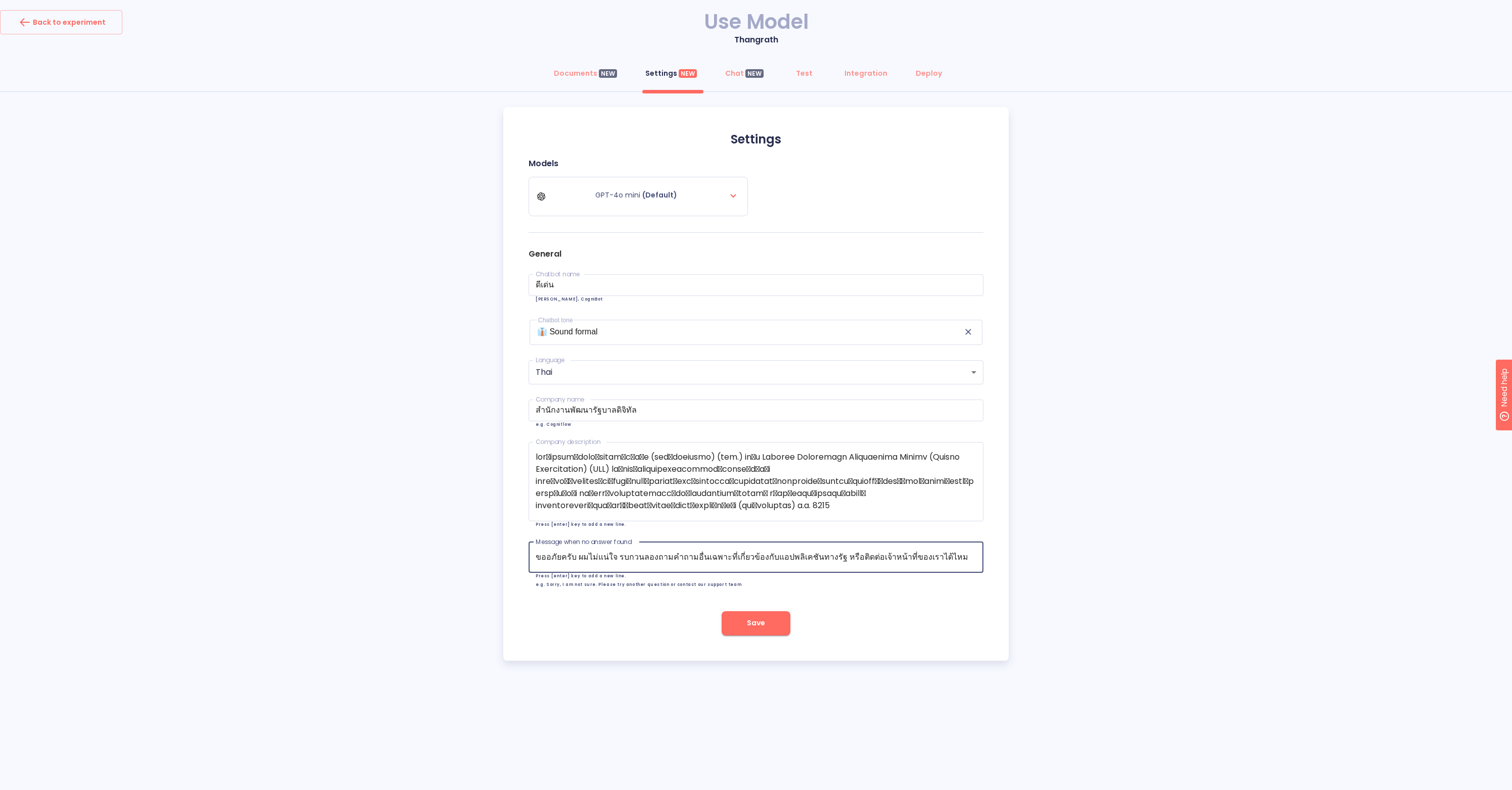
click at [763, 556] on textarea "ขออภัยครับ ผมไม่แน่ใจ รบกวนลองถามคำถามอื่นเฉพาะที่เกี่ยวข้องกับแอปพลิเคชันทางรั…" at bounding box center [756, 557] width 441 height 12
type textarea "ขออภัยครับ ผมไม่แน่ใจ รบกวนลองถามคำถามอื่นเฉพาะที่เกี่ยวข้องกับแอปพลิเคชันทางรั…"
click at [1052, 311] on div "Documents NEW Settings NEW Chat NEW Test Integration Deploy Settings Models GPT…" at bounding box center [756, 361] width 1512 height 600
drag, startPoint x: 764, startPoint y: 556, endPoint x: 827, endPoint y: 554, distance: 63.0
click at [827, 554] on textarea "ขออภัยครับ ผมไม่แน่ใจ รบกวนลองถามคำถามอื่นเฉพาะที่เกี่ยวข้องกับแอปพลิเคชันทางรั…" at bounding box center [756, 557] width 441 height 12
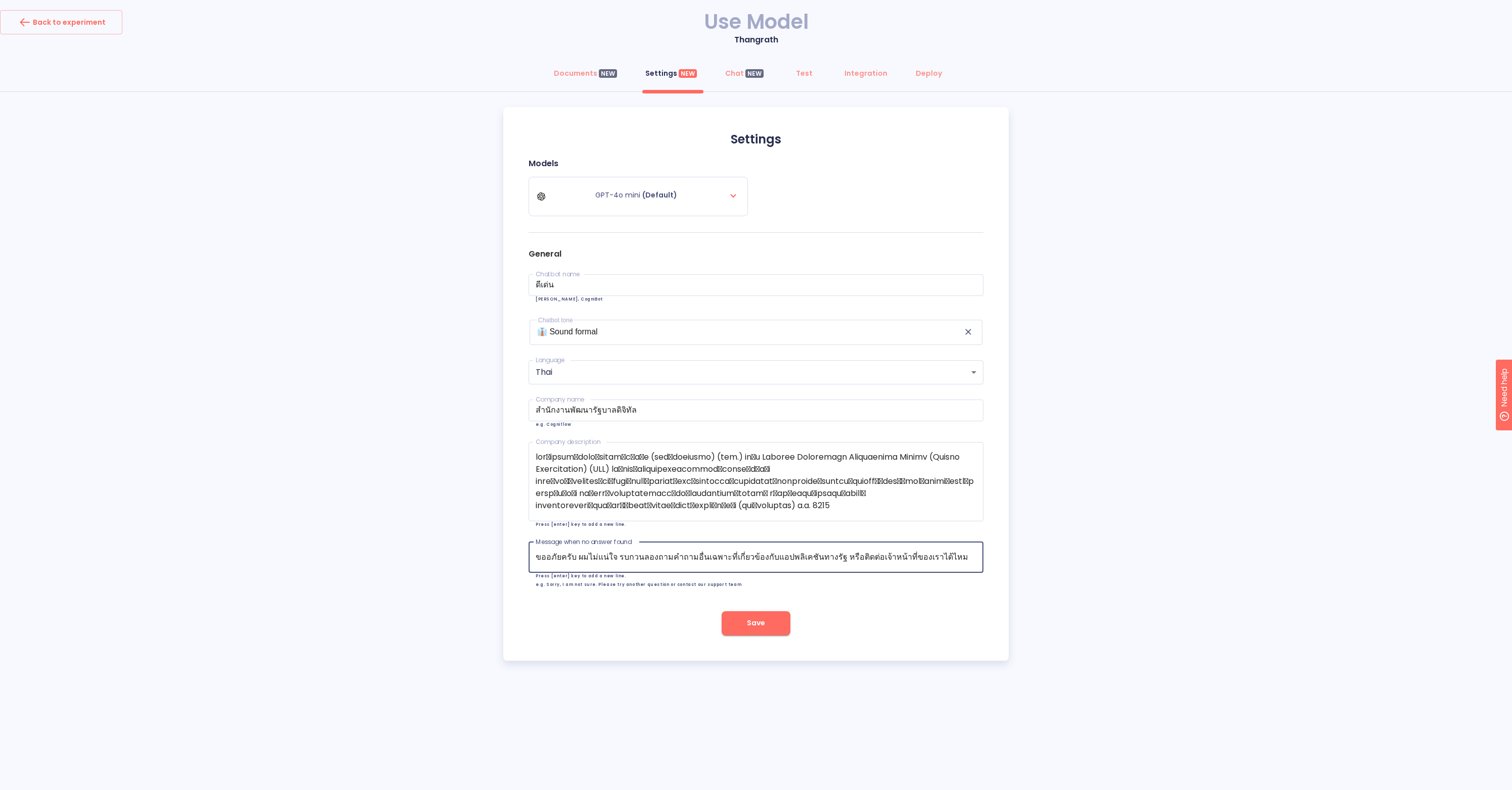
click at [958, 553] on textarea "ขออภัยครับ ผมไม่แน่ใจ รบกวนลองถามคำถามอื่นเฉพาะที่เกี่ยวข้องกับแอปพลิเคชันทางรั…" at bounding box center [756, 557] width 441 height 12
drag, startPoint x: 961, startPoint y: 557, endPoint x: 584, endPoint y: 537, distance: 377.5
click at [584, 537] on div "General Chatbot name ดีเด่น Chatbot name e.g. CogniAI, CogniBot Chatbot tone 👔 …" at bounding box center [756, 418] width 455 height 354
click at [835, 550] on div "ขออภัยครับ ผมไม่แน่ใจ รบกวนลองถามคำถามอื่นเฉพาะที่เกี่ยวข้องกับแอปพลิเคชันทางรั…" at bounding box center [756, 557] width 455 height 31
click at [847, 583] on p "Press [enter] key to add a new line. e.g. Sorry, I am not sure. Please try anot…" at bounding box center [756, 581] width 441 height 13
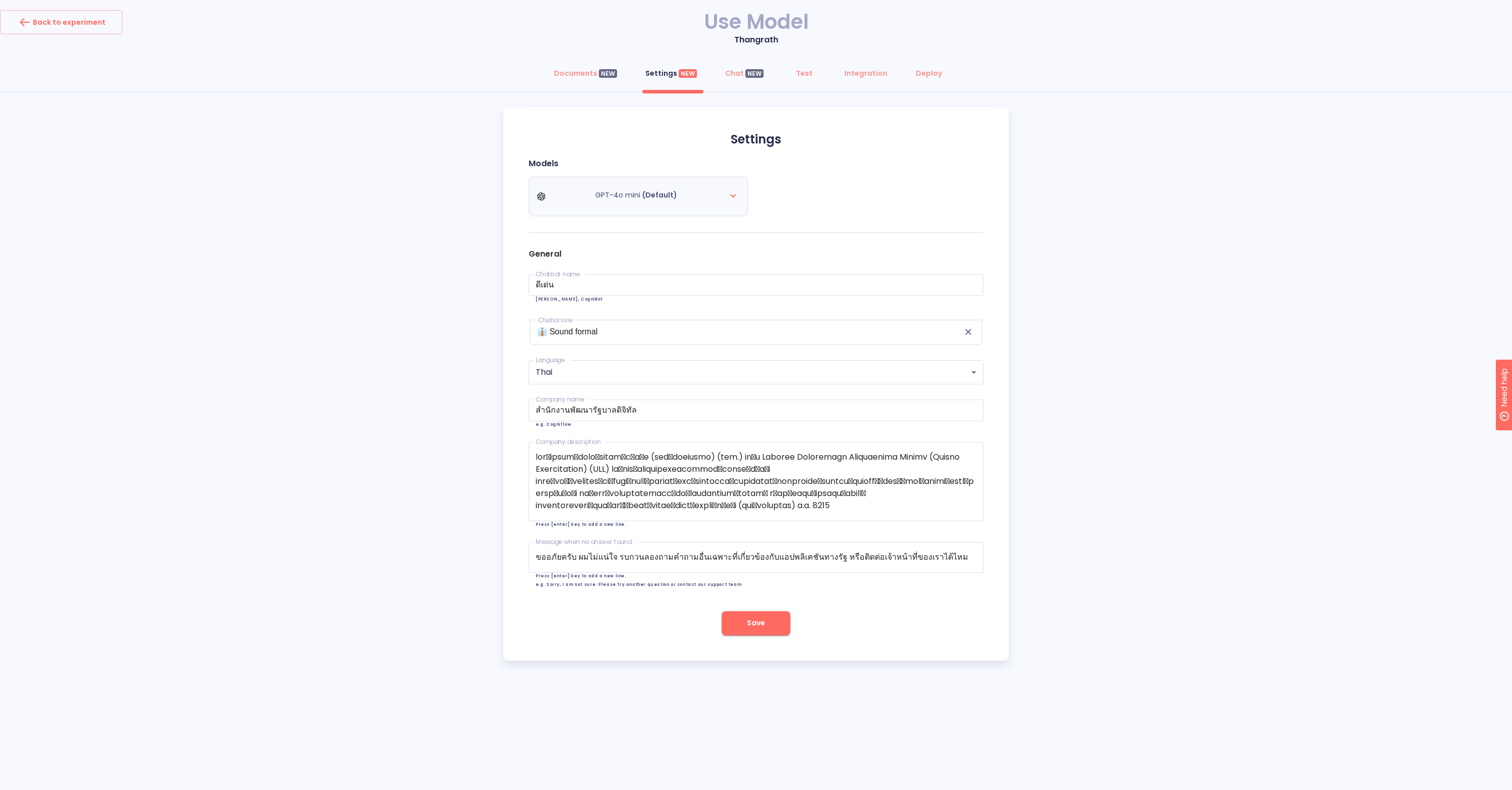
click at [732, 195] on icon at bounding box center [733, 195] width 12 height 12
click at [787, 193] on div "Models GPT-4o mini (Default)" at bounding box center [756, 195] width 455 height 74
click at [775, 627] on button "Save" at bounding box center [756, 624] width 69 height 24
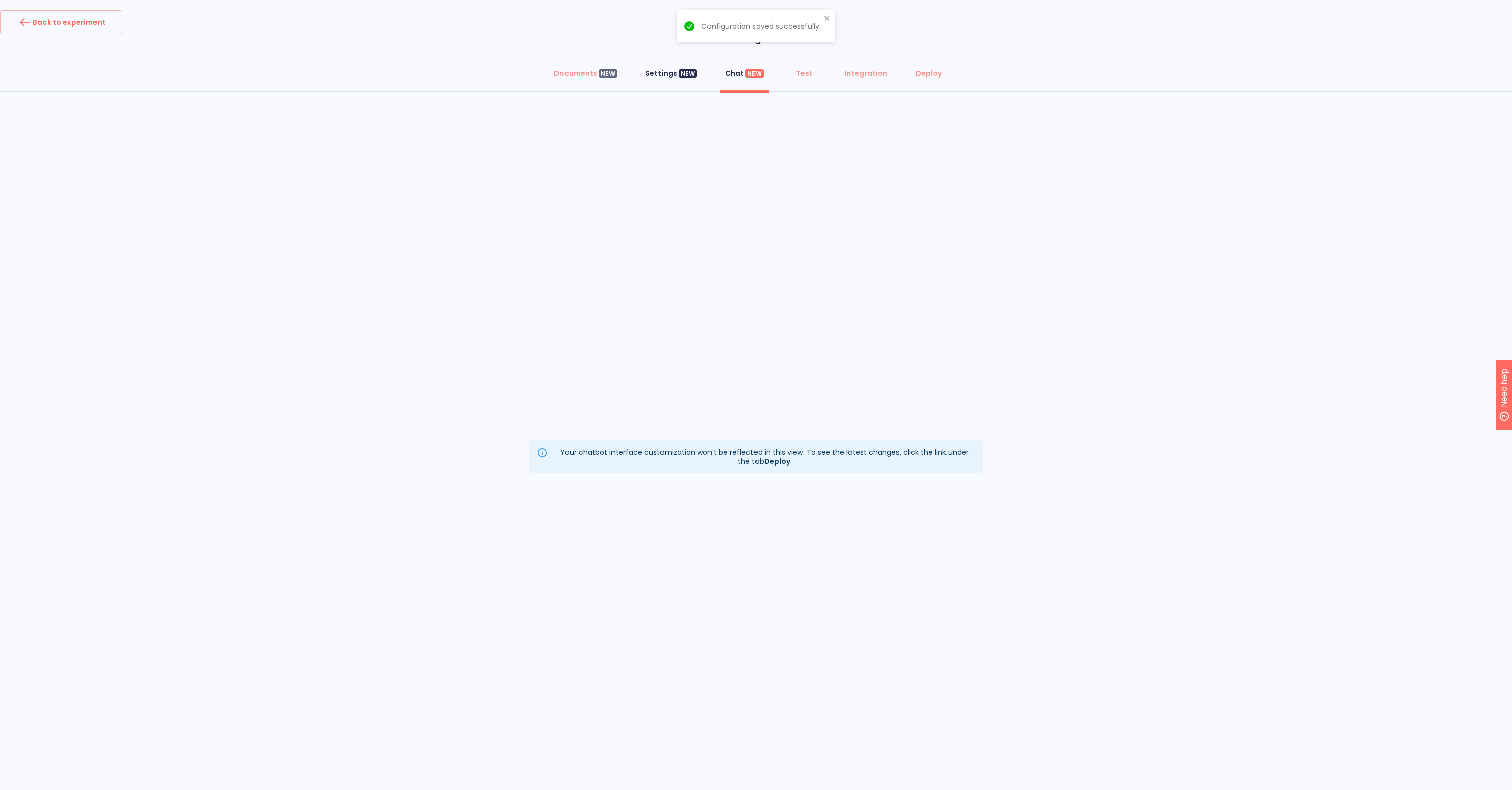
click at [668, 73] on div "Settings NEW" at bounding box center [671, 73] width 52 height 10
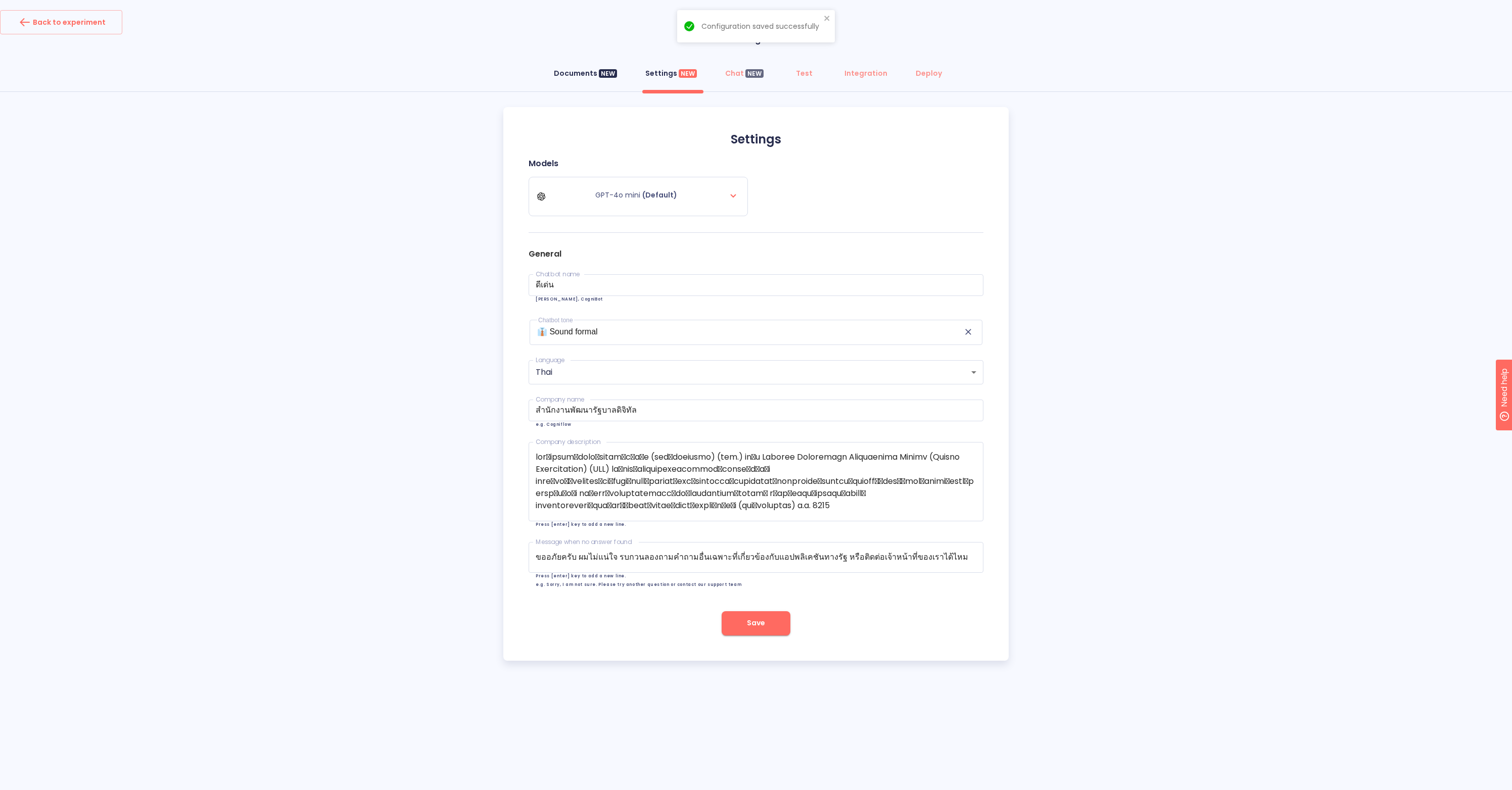
click at [591, 73] on div "Documents NEW" at bounding box center [585, 73] width 63 height 10
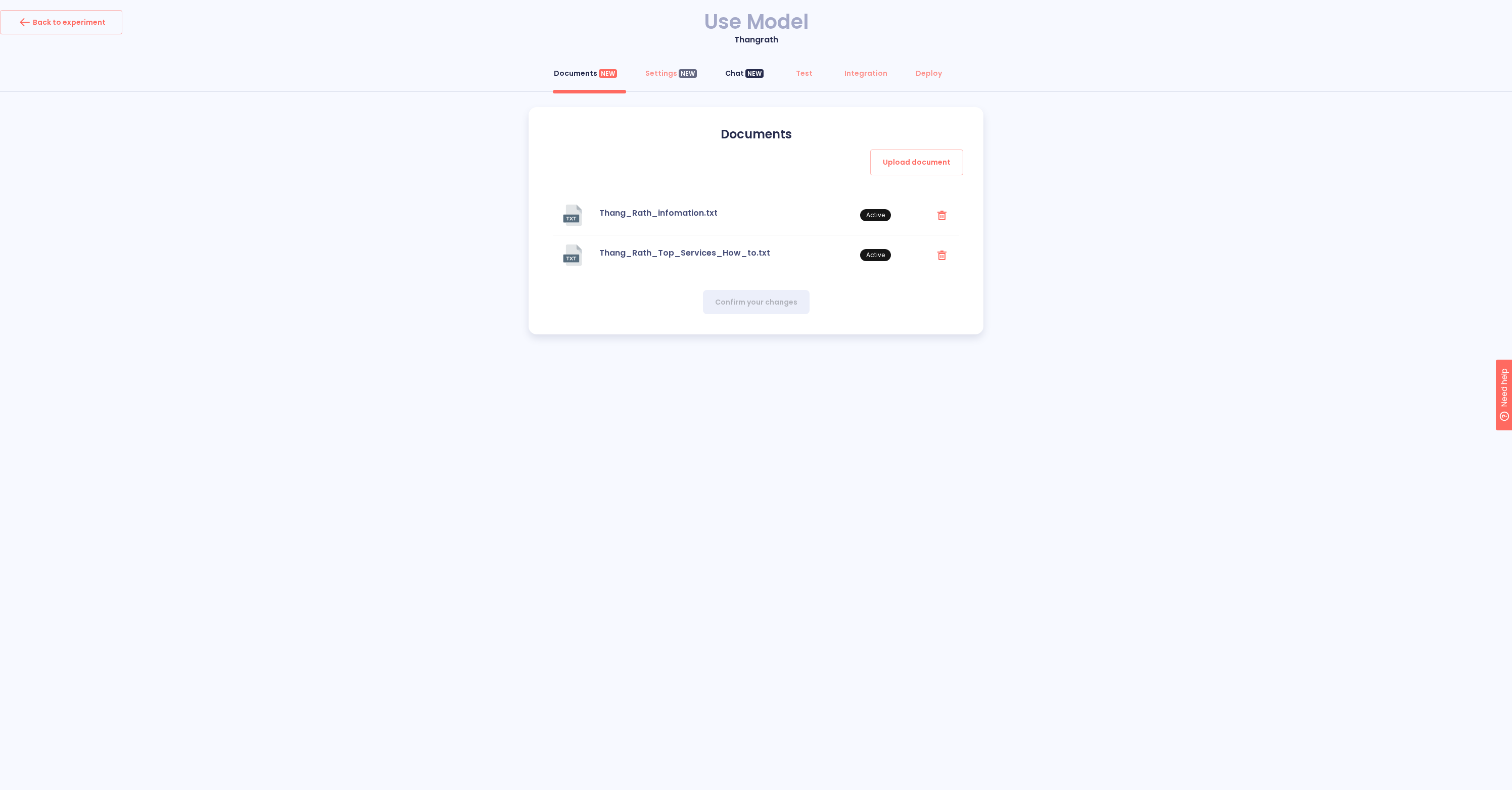
click at [735, 78] on div "Chat NEW" at bounding box center [745, 73] width 38 height 10
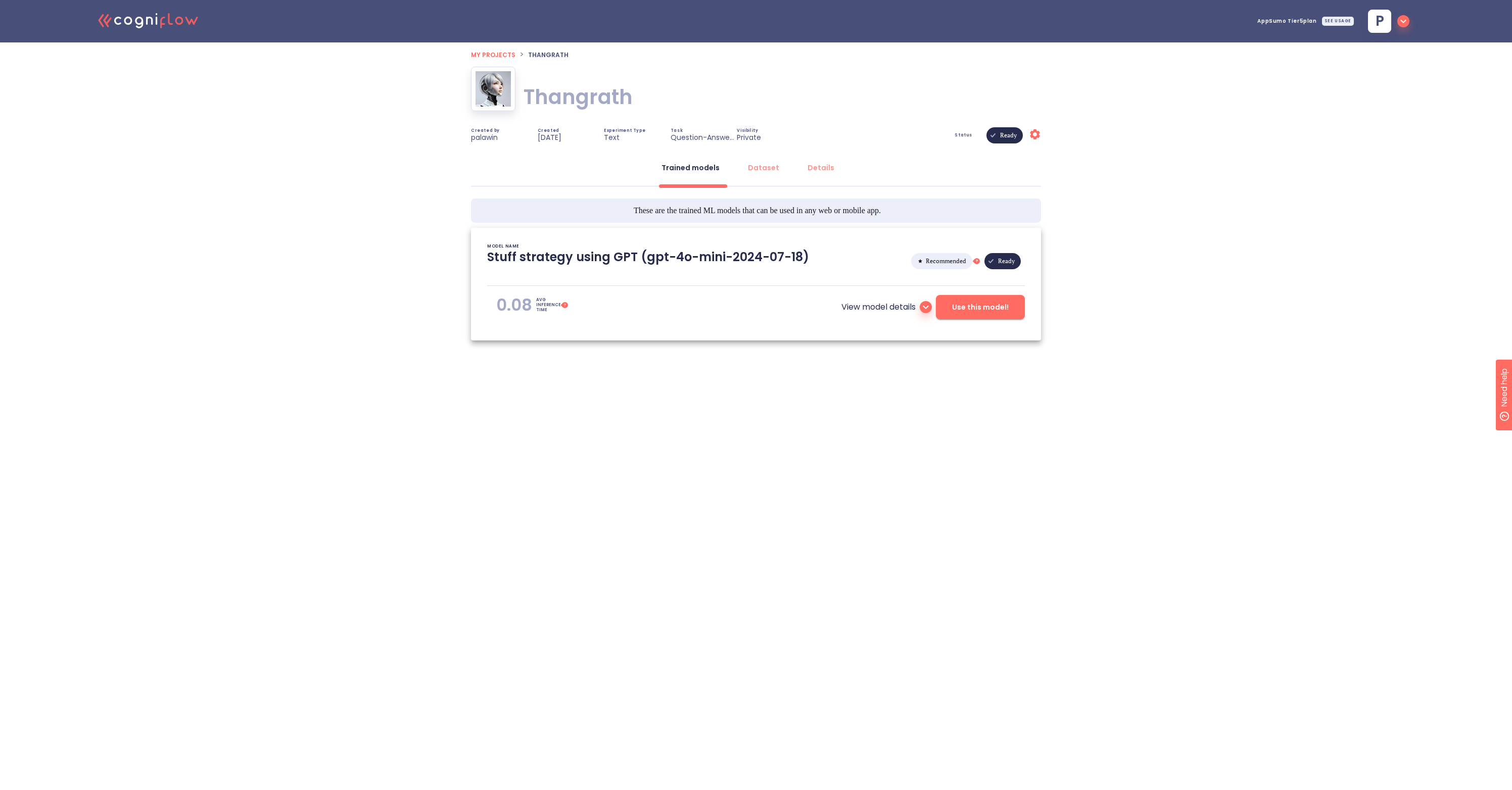
click at [1333, 23] on div "SEE USAGE" at bounding box center [1338, 21] width 32 height 9
click at [1165, 300] on div ".cls-1{fill:#141624;}.cls-2{fill:#eb5e60;}.cls-3{fill:none;stroke:#eb5e60;strok…" at bounding box center [756, 206] width 1512 height 412
click at [764, 169] on div "Dataset" at bounding box center [764, 167] width 31 height 10
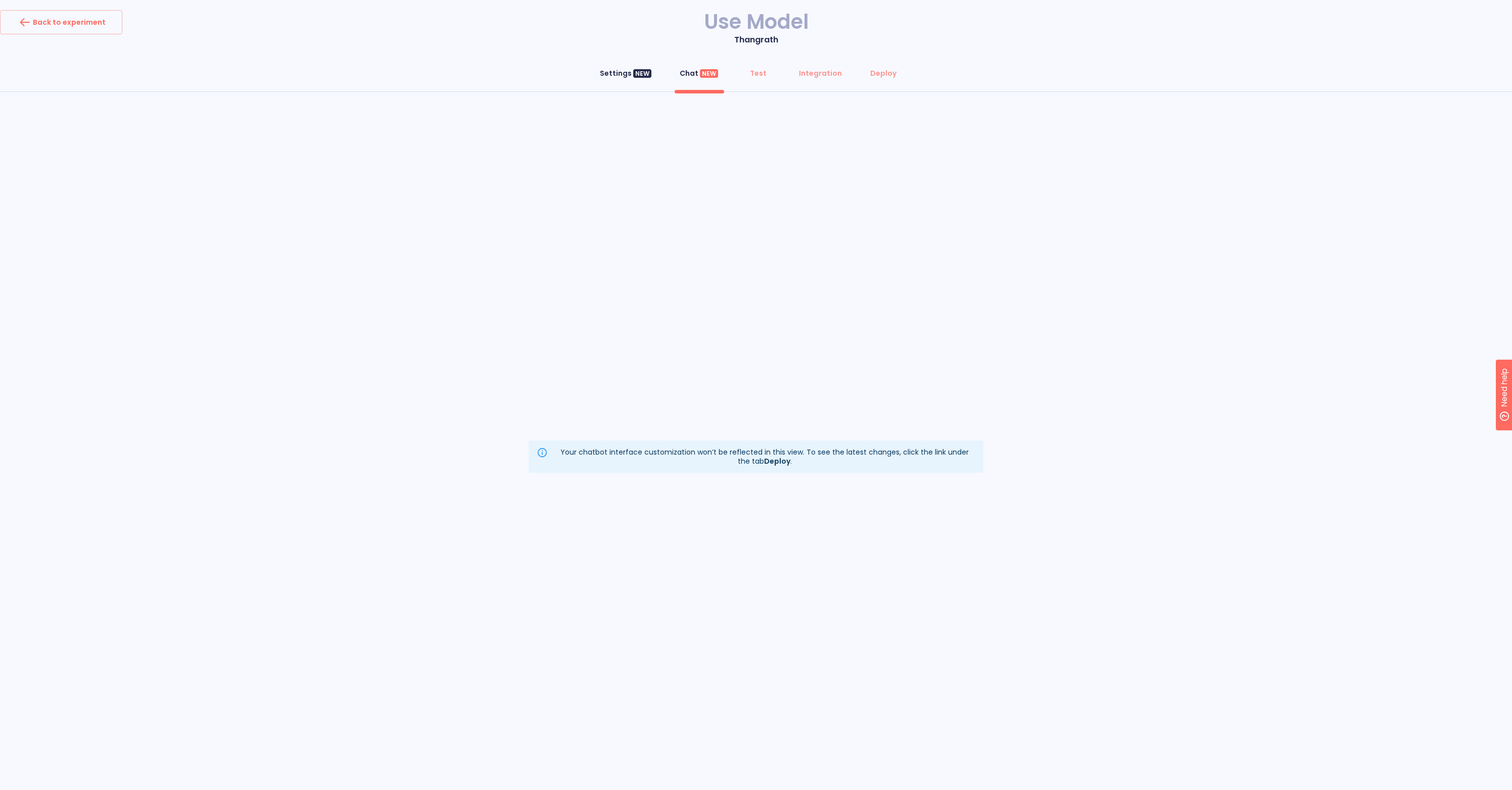
click at [630, 73] on div "Settings NEW" at bounding box center [626, 73] width 52 height 10
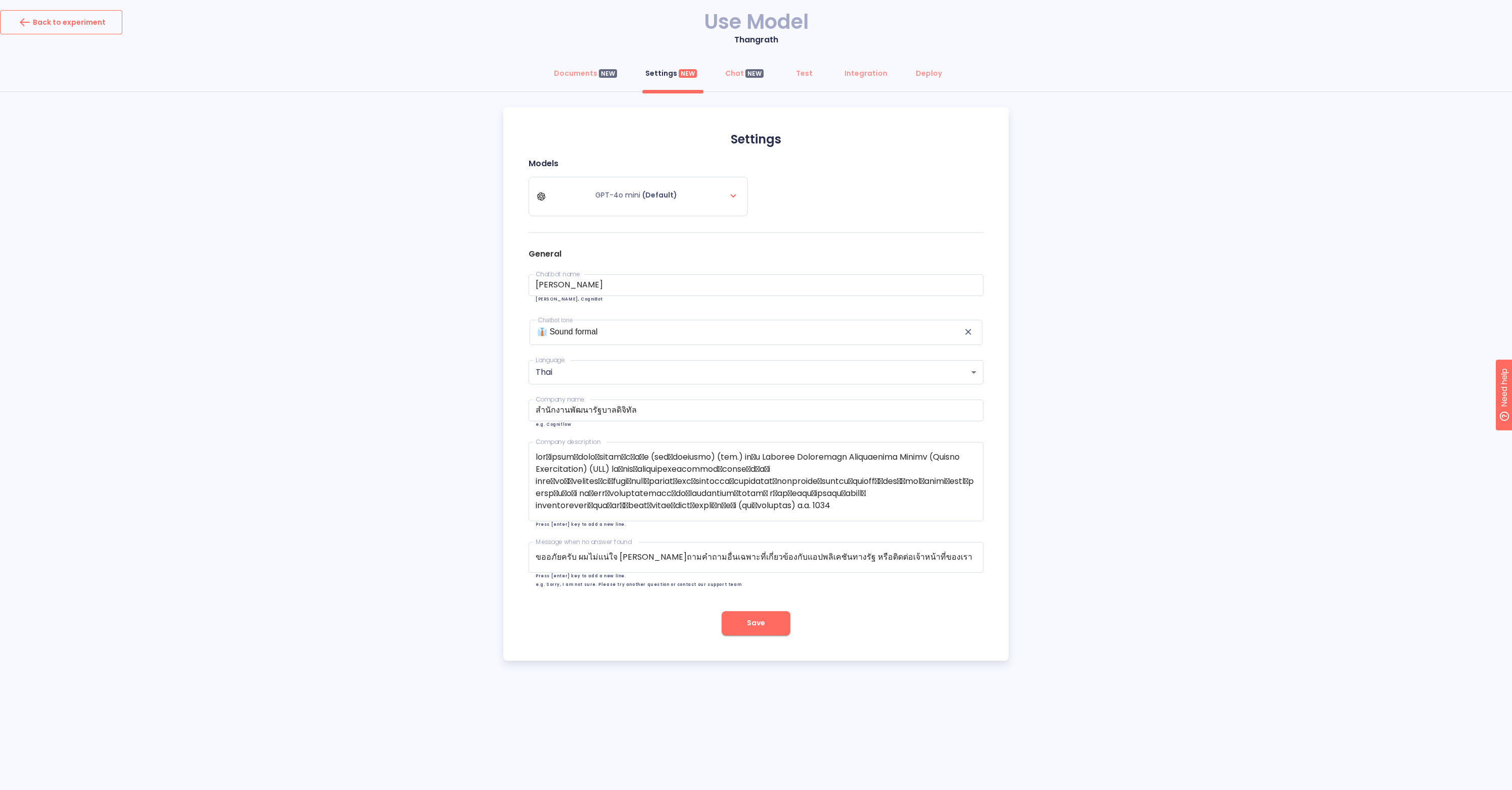
click at [96, 21] on div "Back to experiment" at bounding box center [61, 22] width 89 height 16
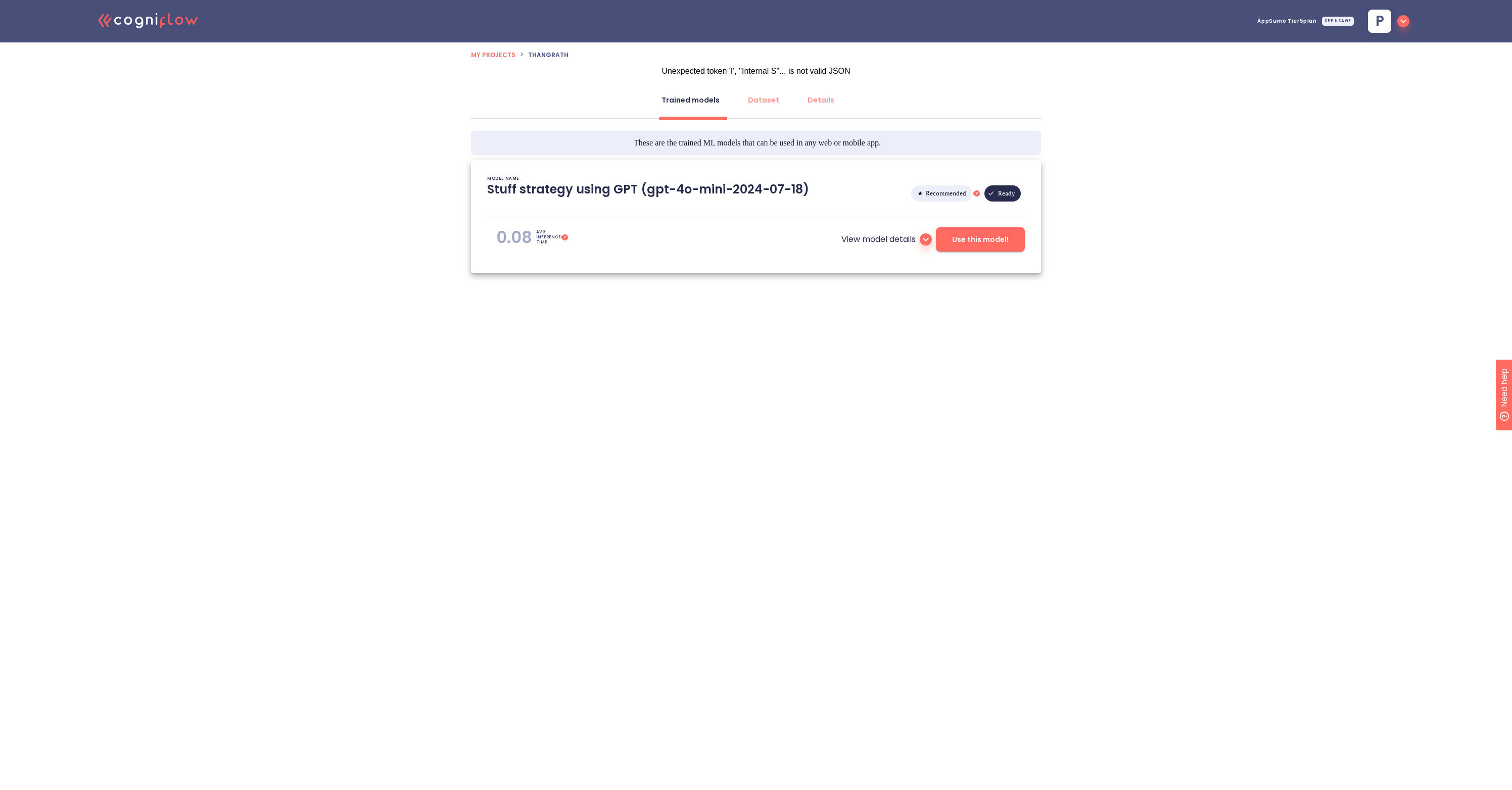
type textarea "[[DATE] 16:45:38]- Starting with download required files from shared storage [[…"
click at [177, 23] on icon at bounding box center [179, 21] width 8 height 8
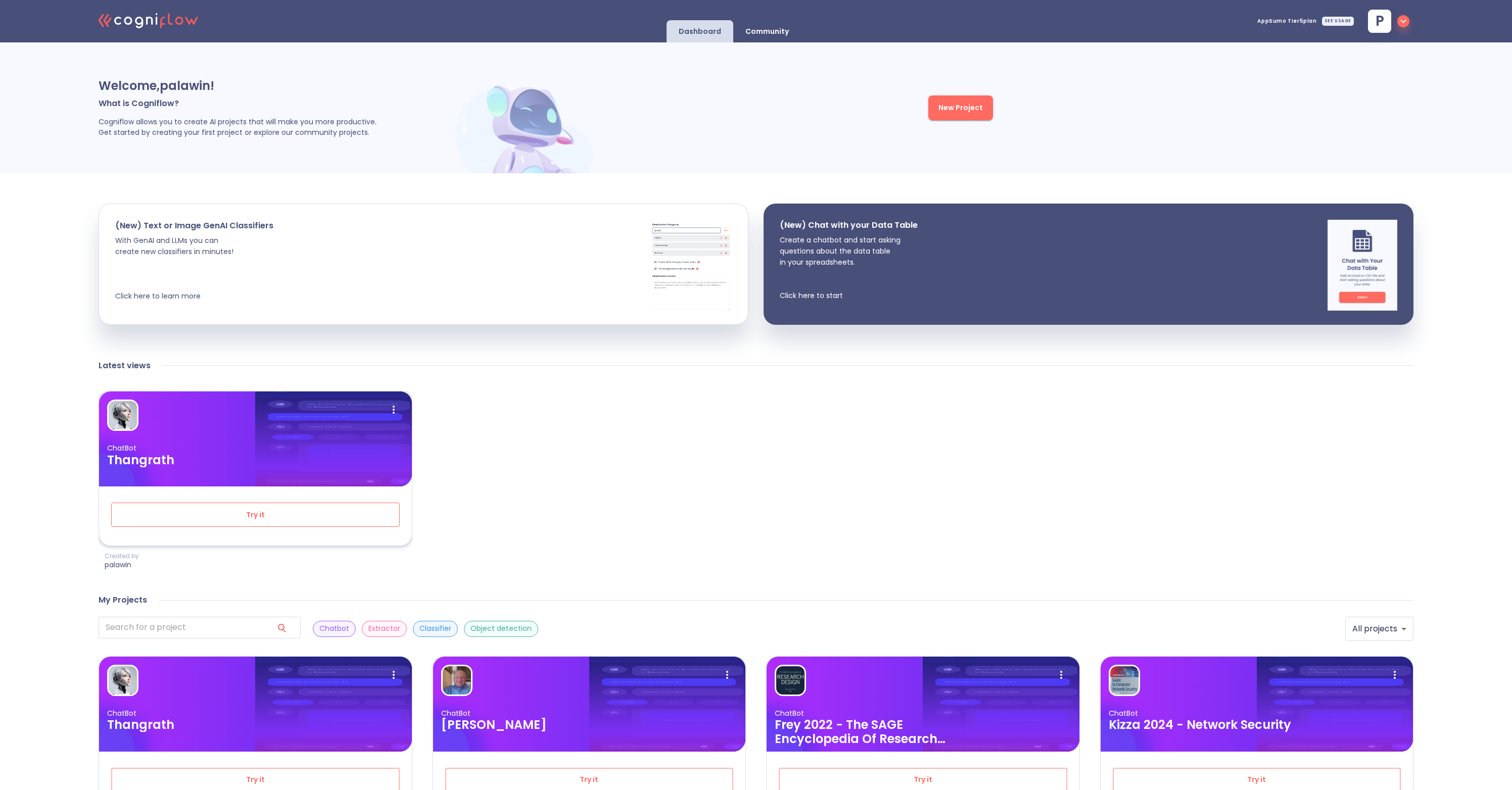
click at [294, 513] on span "Try it" at bounding box center [255, 515] width 255 height 13
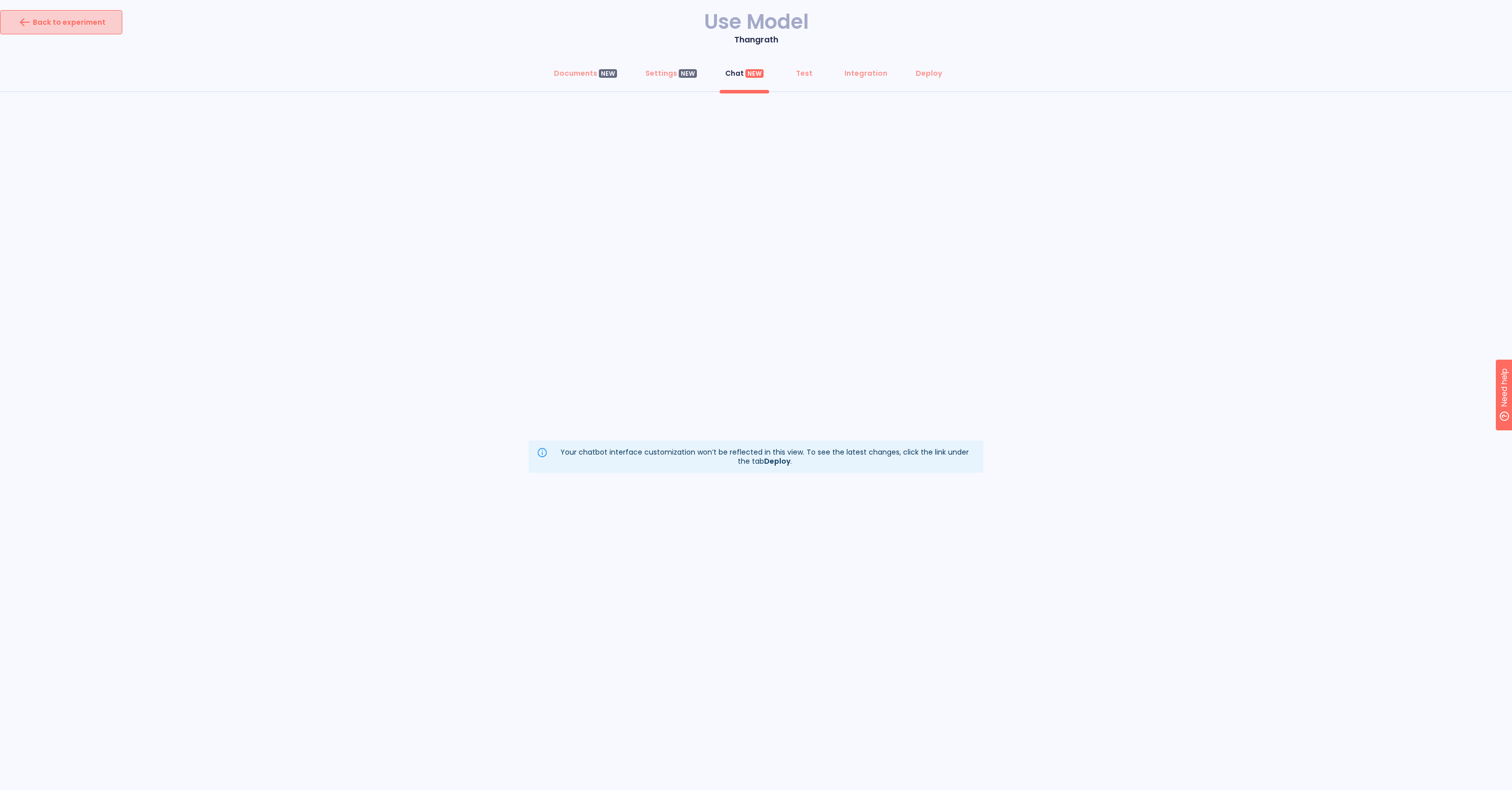
click at [94, 21] on div "Back to experiment" at bounding box center [61, 22] width 89 height 16
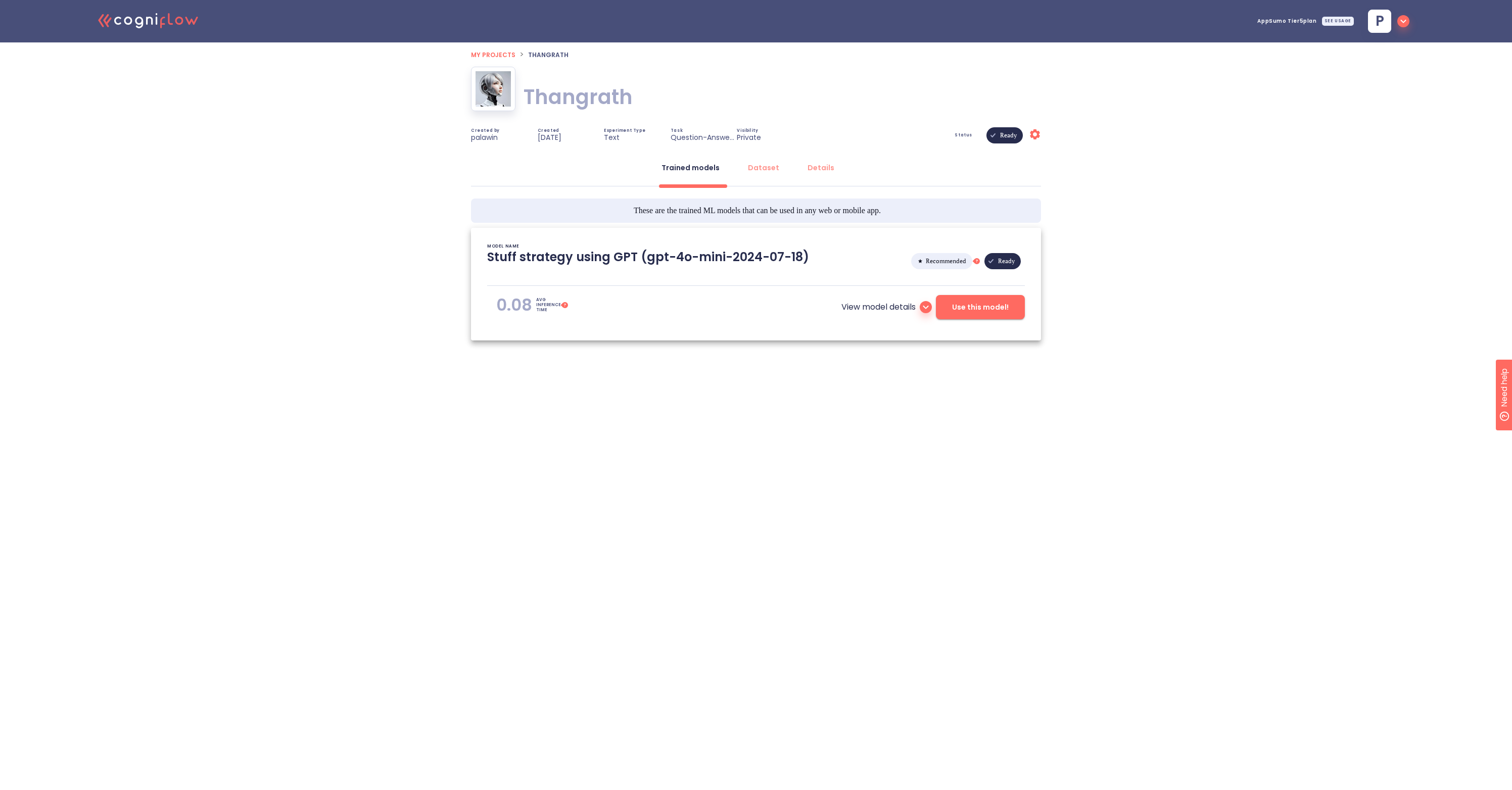
type textarea "[[DATE] 16:45:38]- Starting with download required files from shared storage [[…"
click at [1341, 21] on div "SEE USAGE" at bounding box center [1338, 21] width 32 height 9
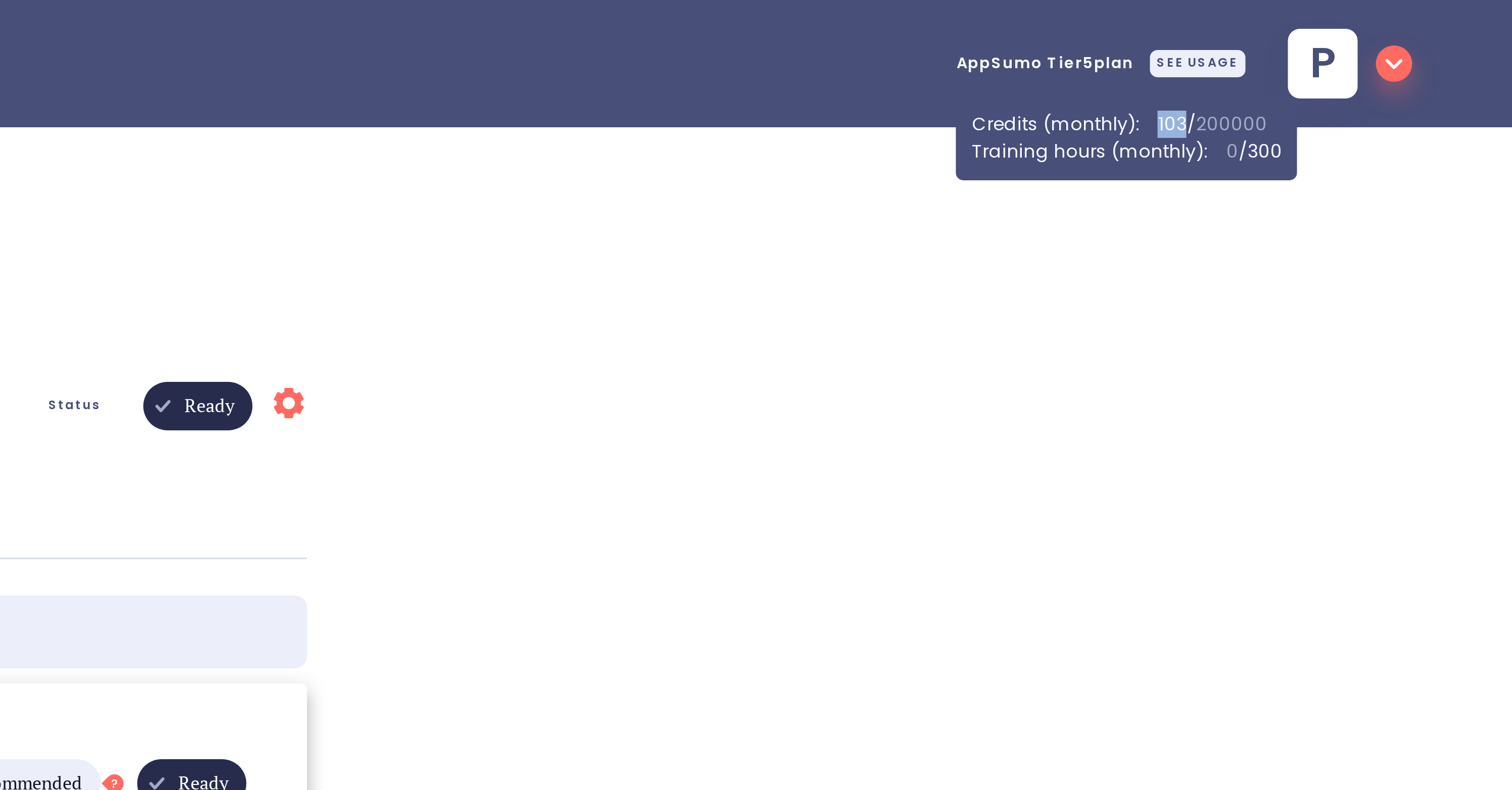
drag, startPoint x: 1339, startPoint y: 41, endPoint x: 1328, endPoint y: 41, distance: 11.0
click at [1328, 41] on p "103 / 200000" at bounding box center [1343, 41] width 37 height 9
click at [1346, 33] on div "Credits ( monthly ): 103 / 200000 Training hours ( monthly ): 0 / 300" at bounding box center [1314, 46] width 114 height 28
drag, startPoint x: 1328, startPoint y: 40, endPoint x: 1364, endPoint y: 42, distance: 36.1
click at [1364, 42] on div "Credits ( monthly ): 103 / 200000" at bounding box center [1314, 41] width 104 height 9
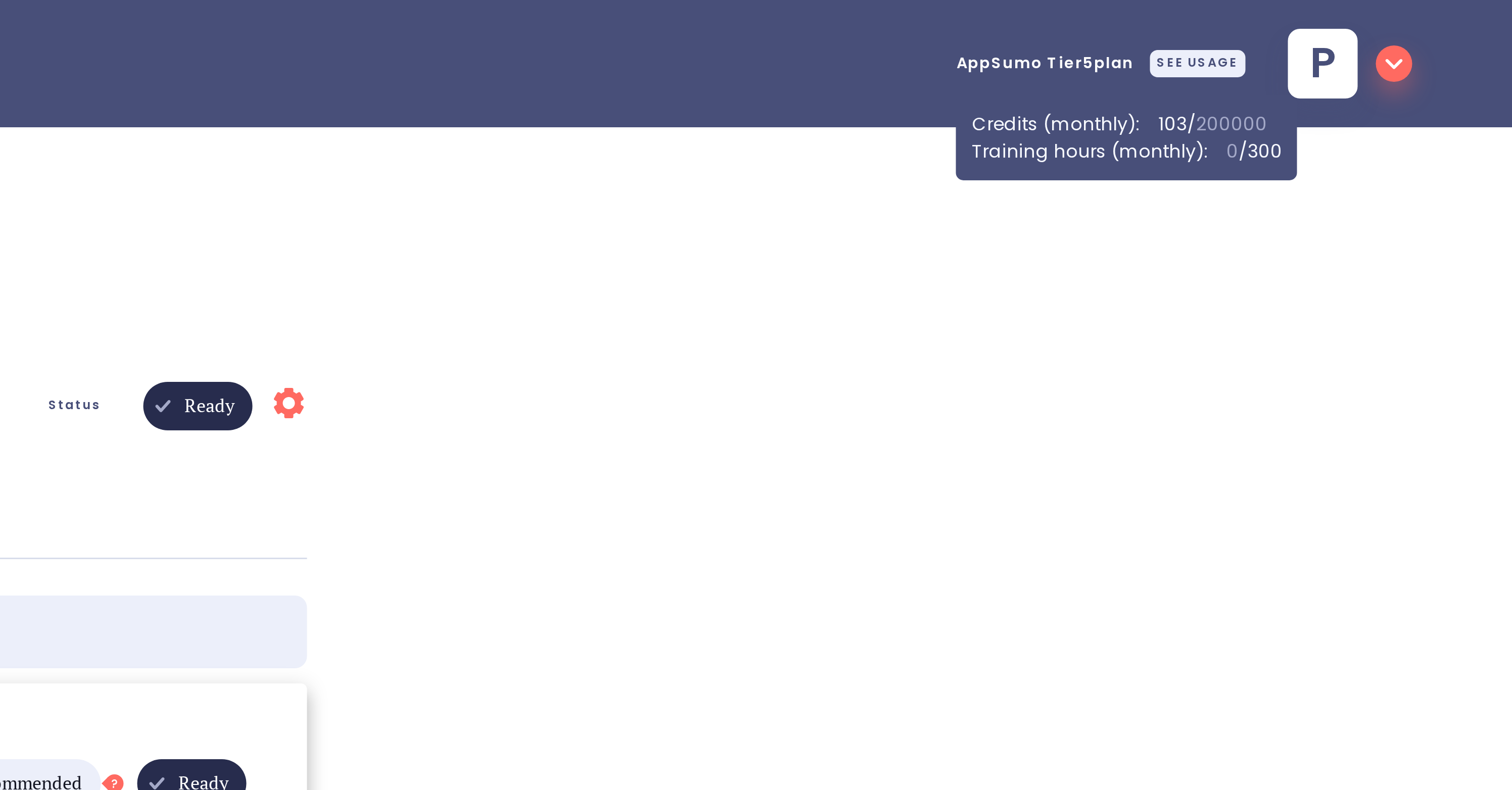
click at [1353, 27] on div "AppSumo Tier5 plan SEE USAGE" at bounding box center [1306, 21] width 96 height 29
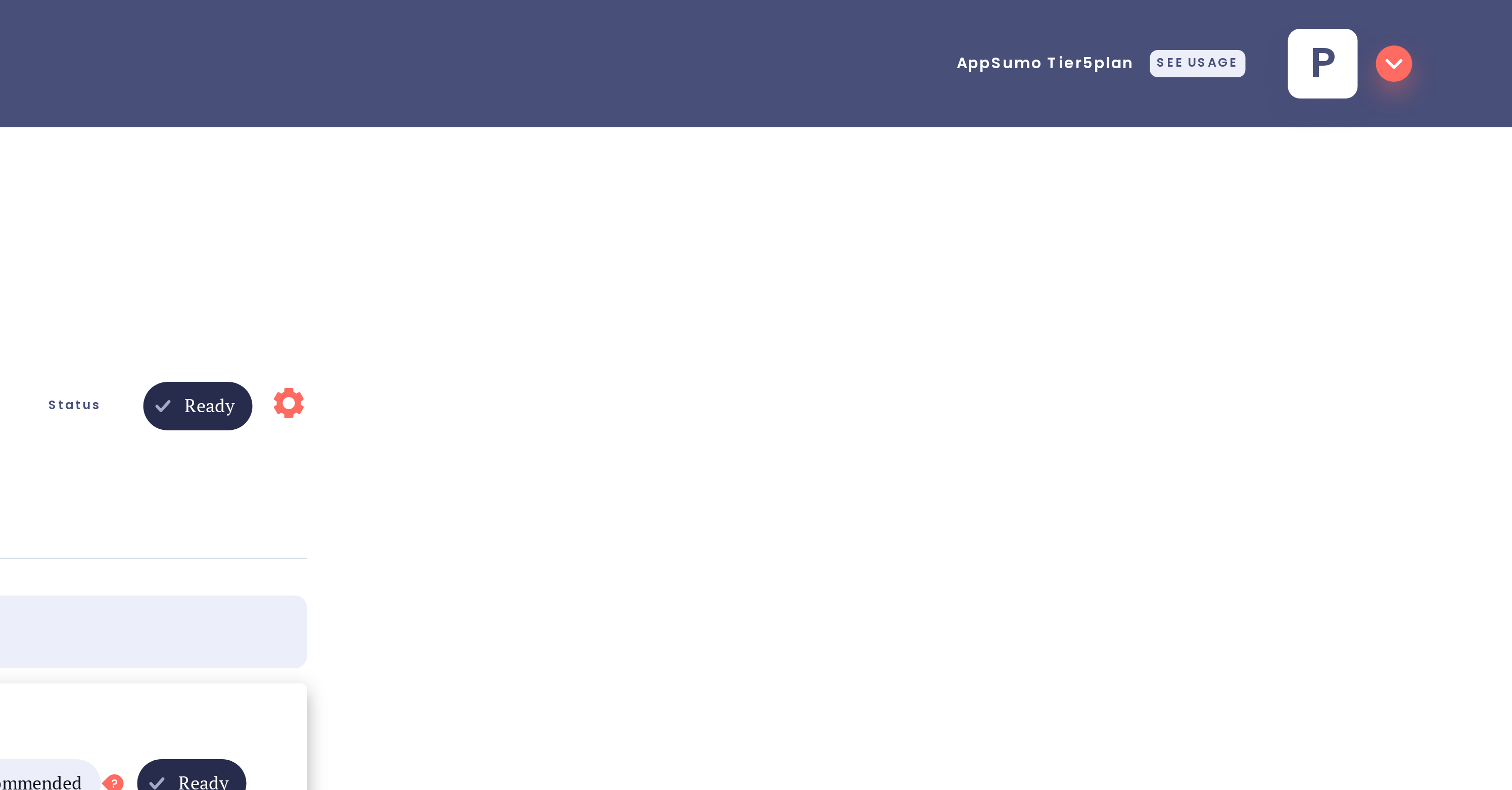
click at [1346, 20] on div "SEE USAGE" at bounding box center [1338, 21] width 32 height 9
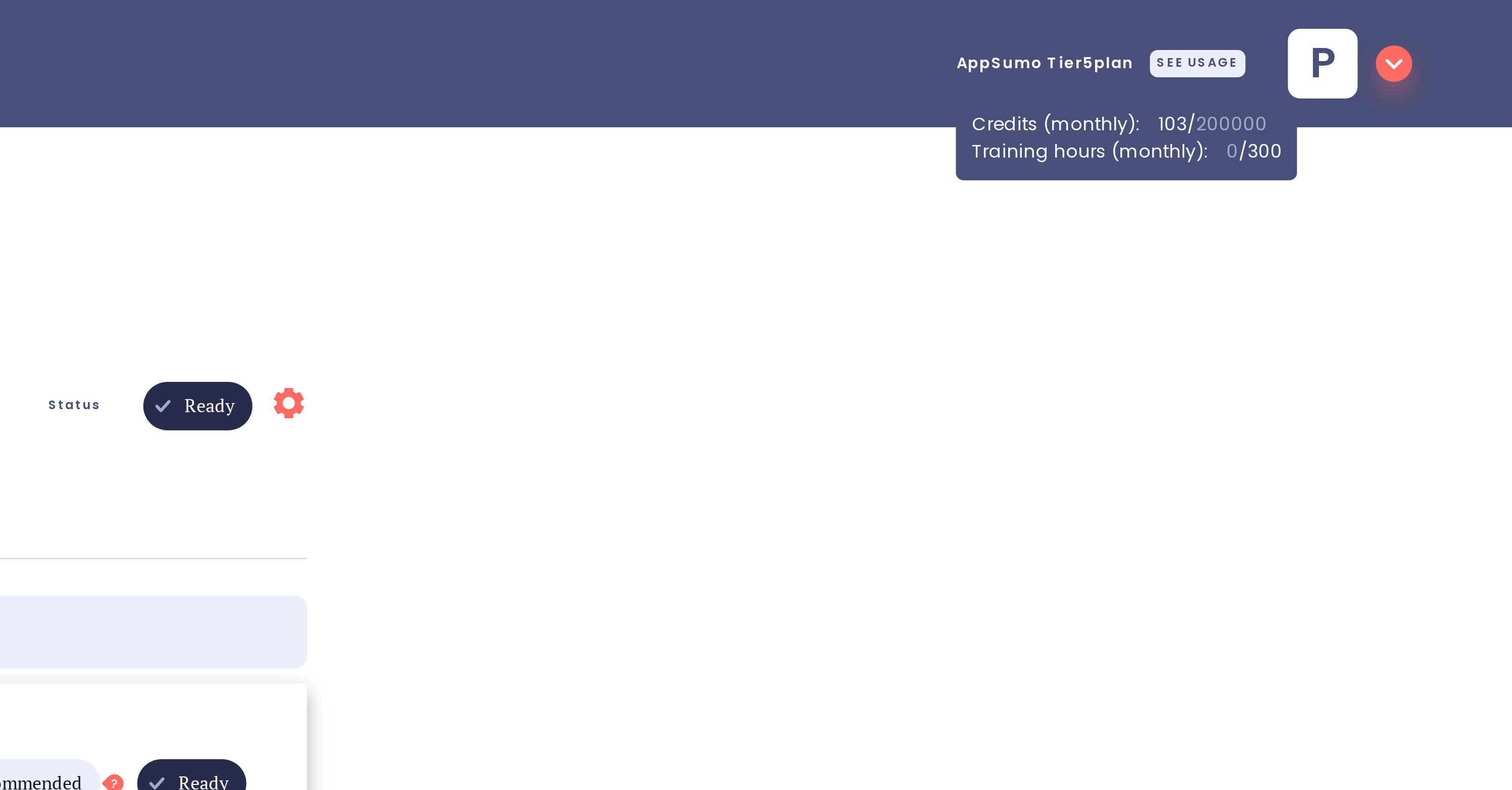
click at [1322, 96] on div ".cls-1{fill:#141624;}.cls-2{fill:#eb5e60;}.cls-3{fill:none;stroke:#eb5e60;strok…" at bounding box center [756, 206] width 1512 height 412
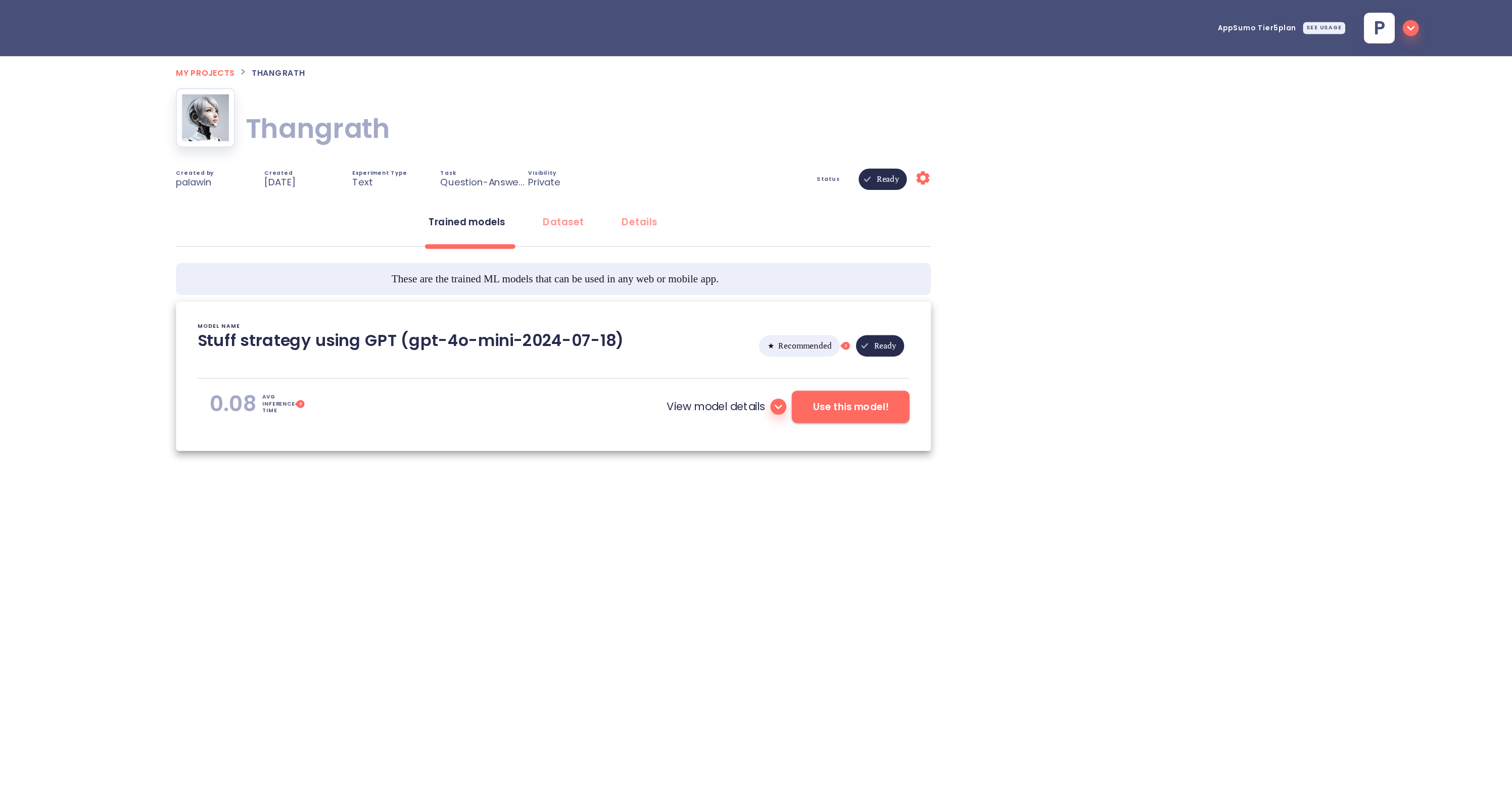
click at [1336, 21] on div "SEE USAGE" at bounding box center [1338, 21] width 32 height 9
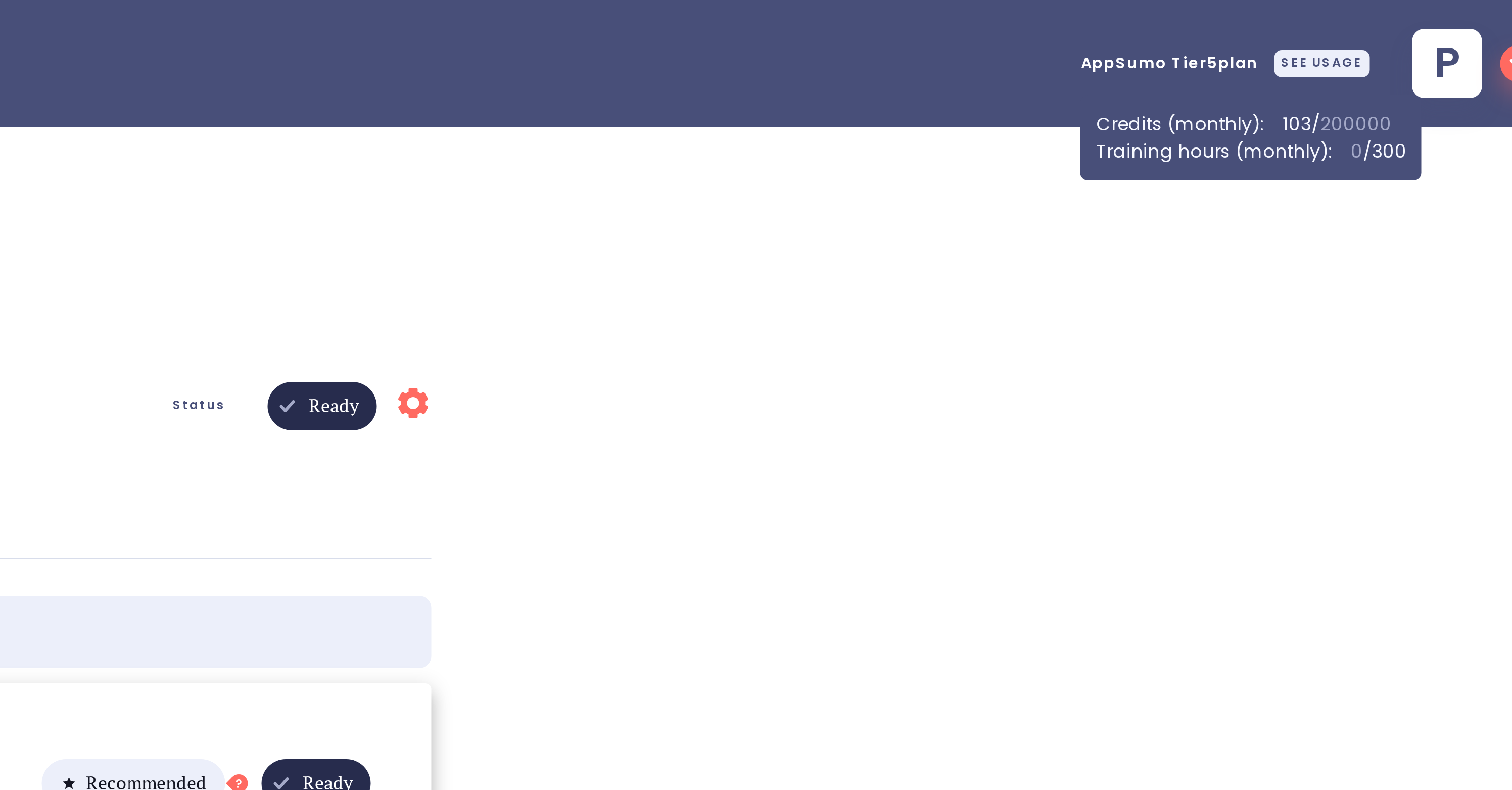
click at [1317, 73] on div ".cls-1{fill:#141624;}.cls-2{fill:#eb5e60;}.cls-3{fill:none;stroke:#eb5e60;strok…" at bounding box center [756, 206] width 1512 height 412
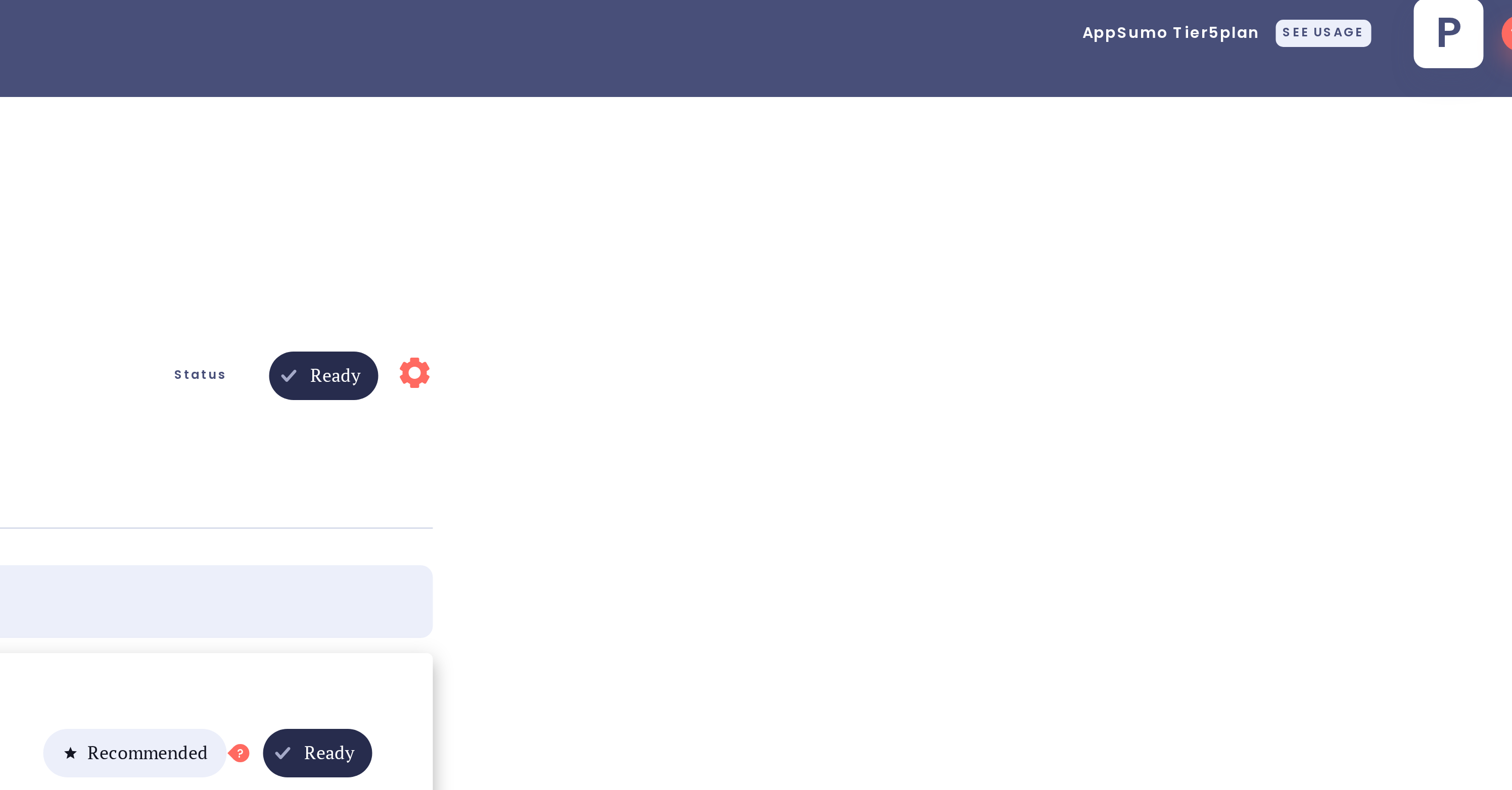
click at [1333, 23] on div "SEE USAGE" at bounding box center [1338, 21] width 32 height 9
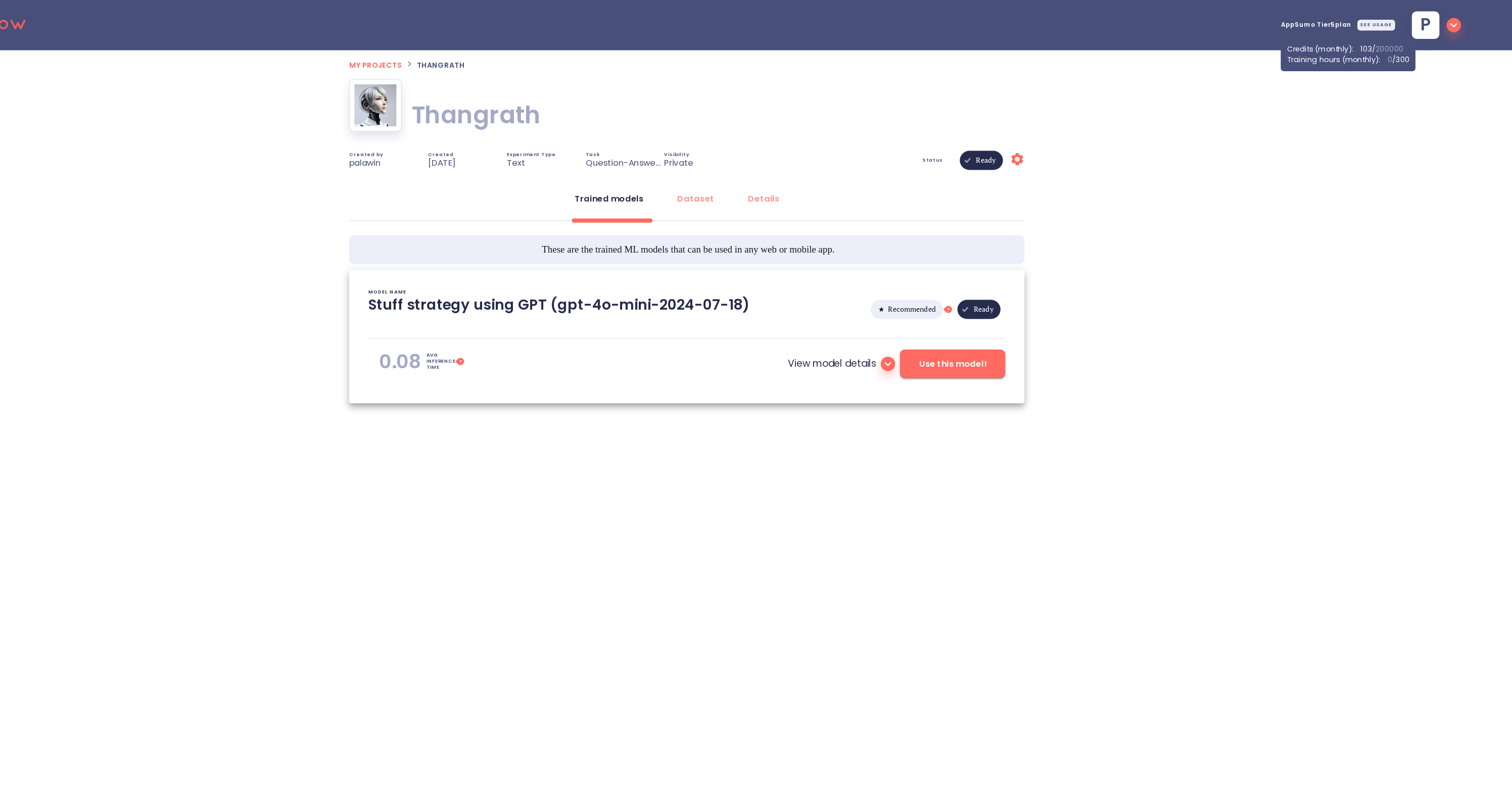
click at [1193, 78] on div ".cls-1{fill:#141624;}.cls-2{fill:#eb5e60;}.cls-3{fill:none;stroke:#eb5e60;strok…" at bounding box center [756, 206] width 1512 height 412
click at [1332, 18] on div "SEE USAGE" at bounding box center [1338, 21] width 32 height 9
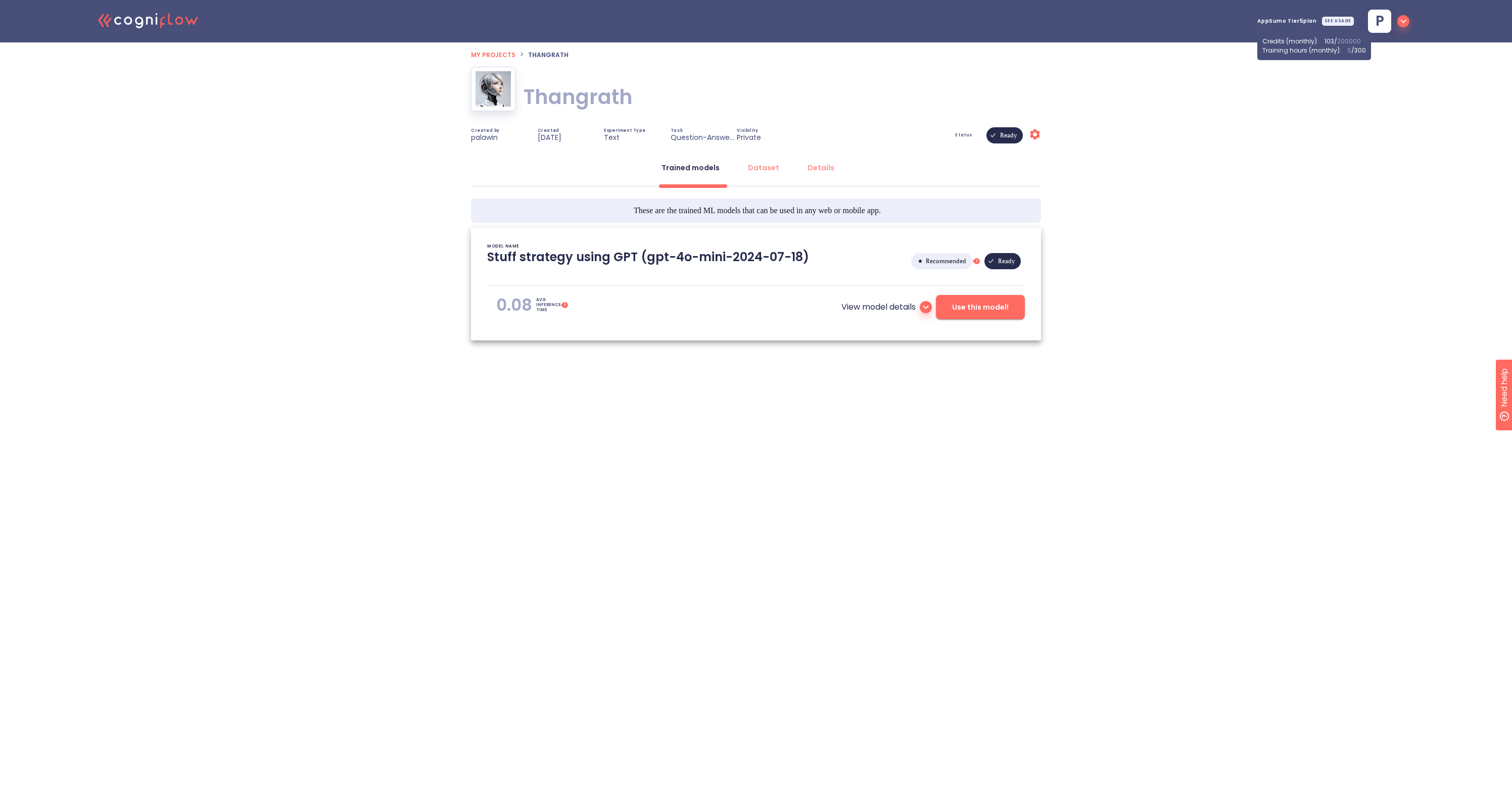
click at [361, 195] on div ".cls-1{fill:#141624;}.cls-2{fill:#eb5e60;}.cls-3{fill:none;stroke:#eb5e60;strok…" at bounding box center [756, 206] width 1512 height 412
click at [1338, 25] on div "SEE USAGE" at bounding box center [1338, 21] width 32 height 9
